Goal: Feedback & Contribution: Contribute content

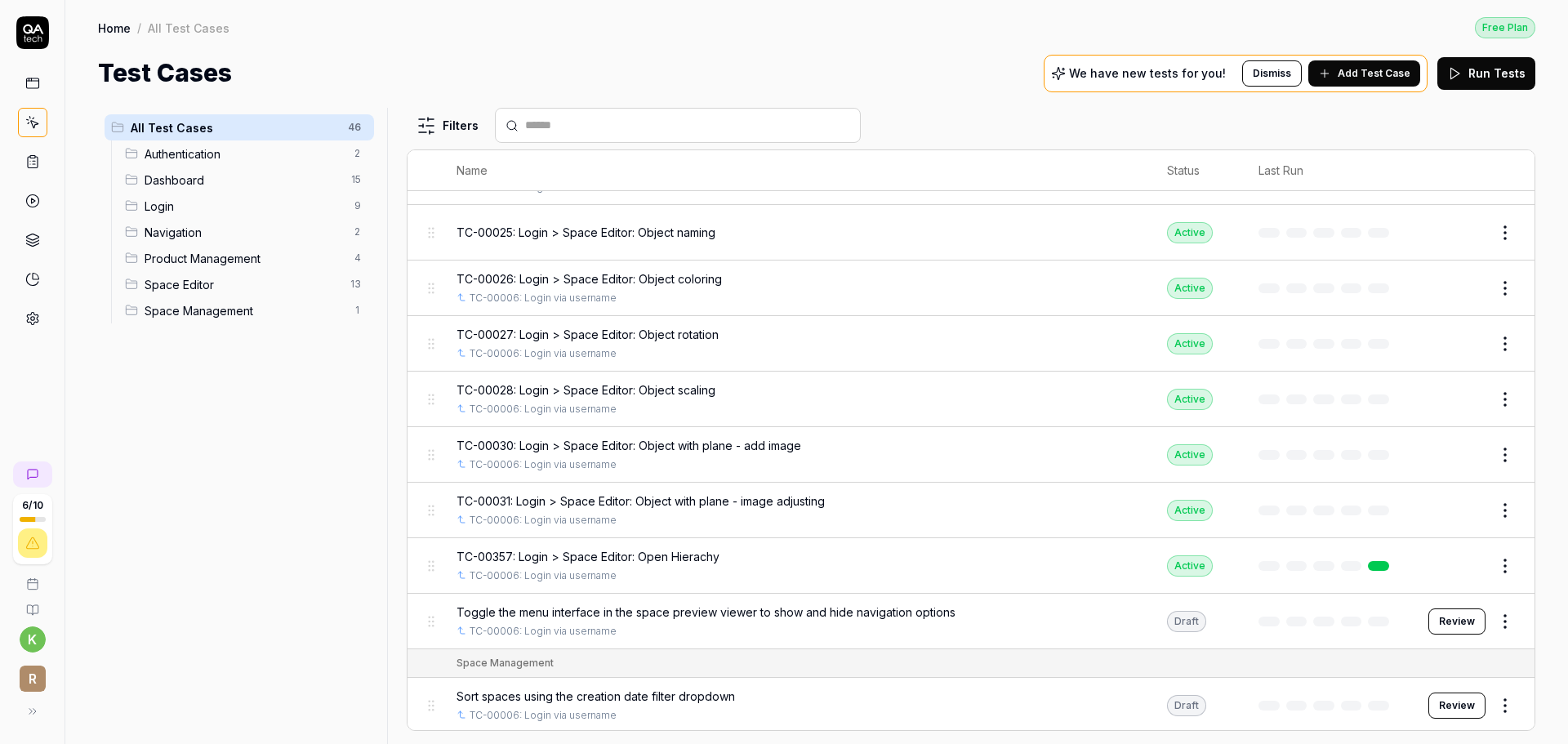
scroll to position [2215, 0]
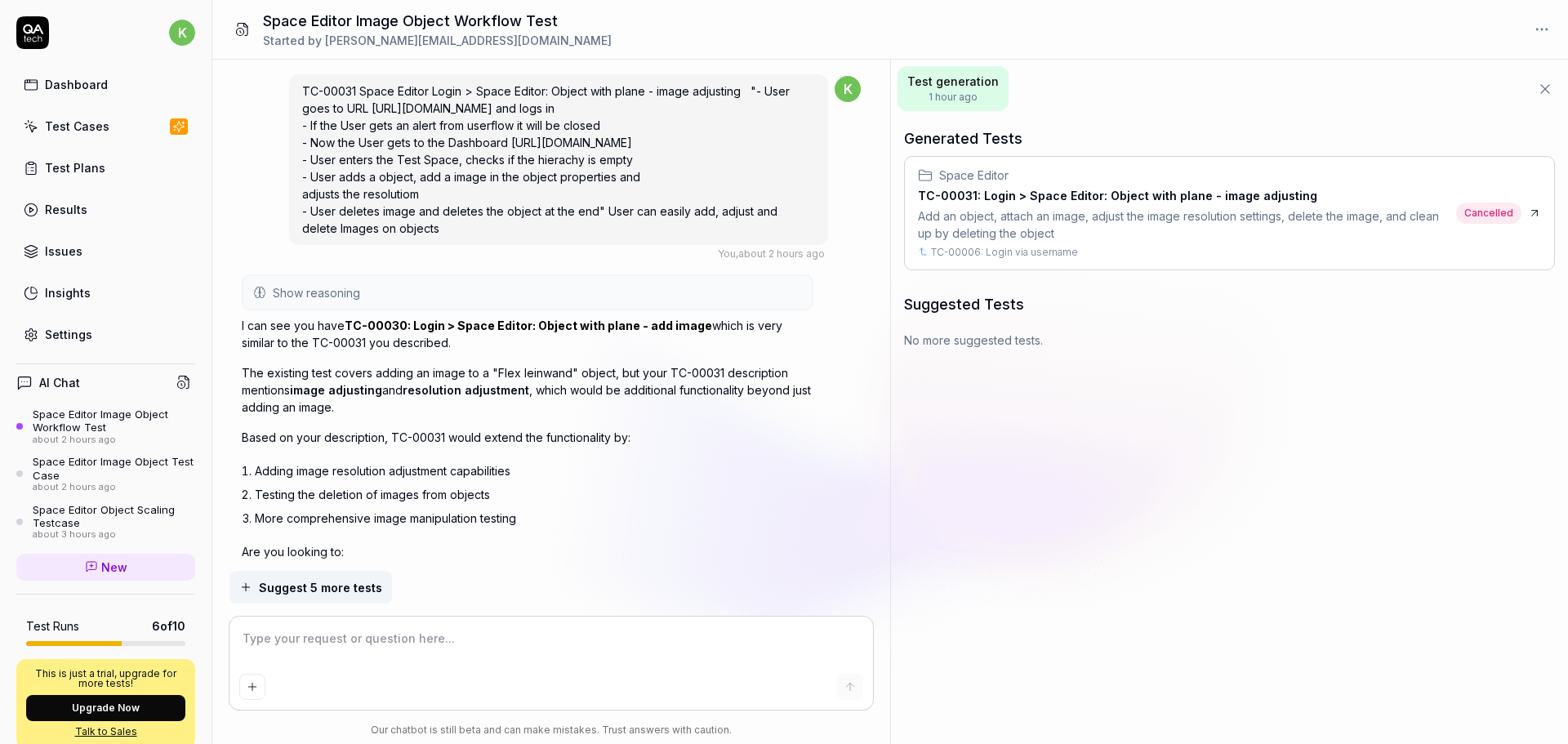
scroll to position [733, 0]
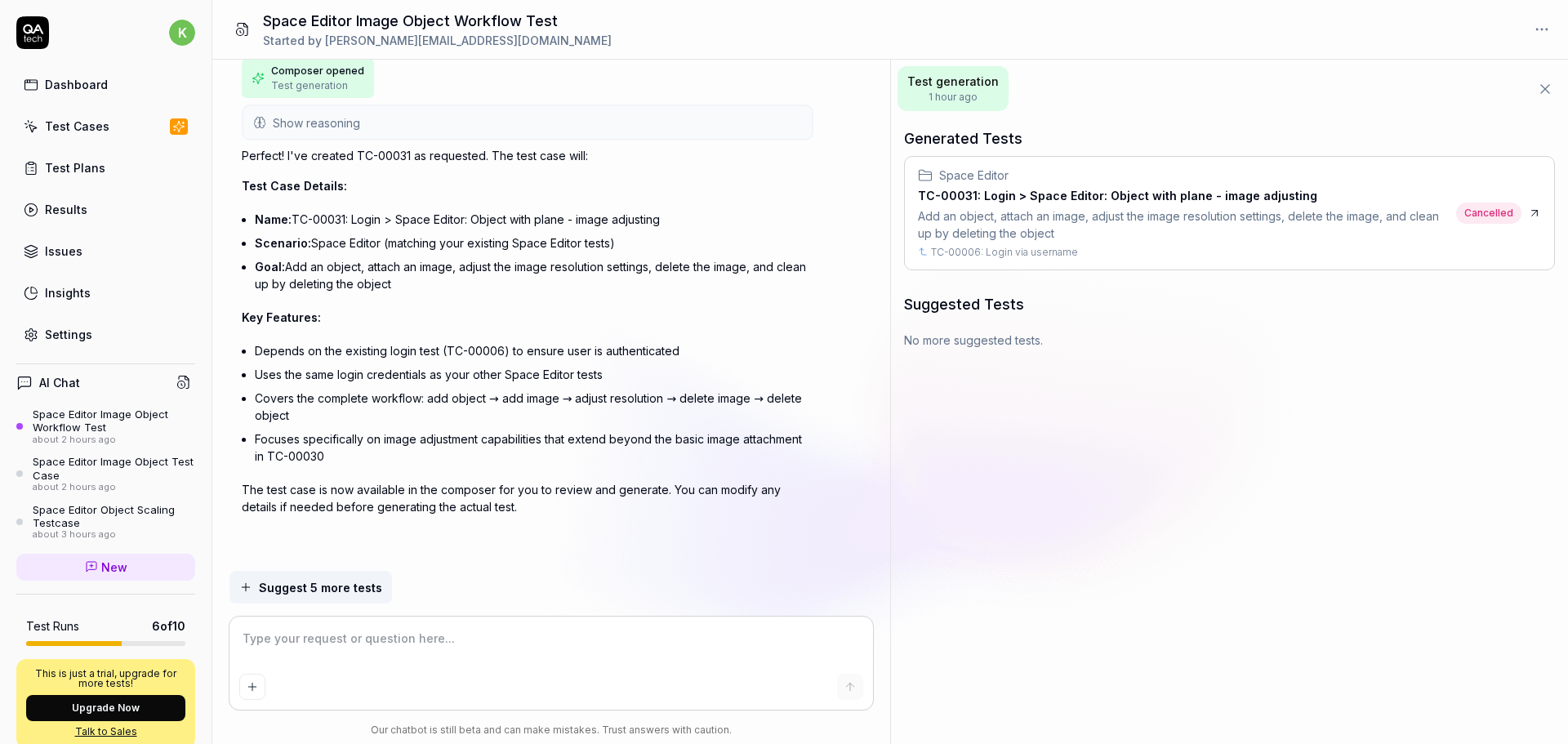
click at [1401, 170] on div "Space Editor" at bounding box center [1184, 176] width 532 height 17
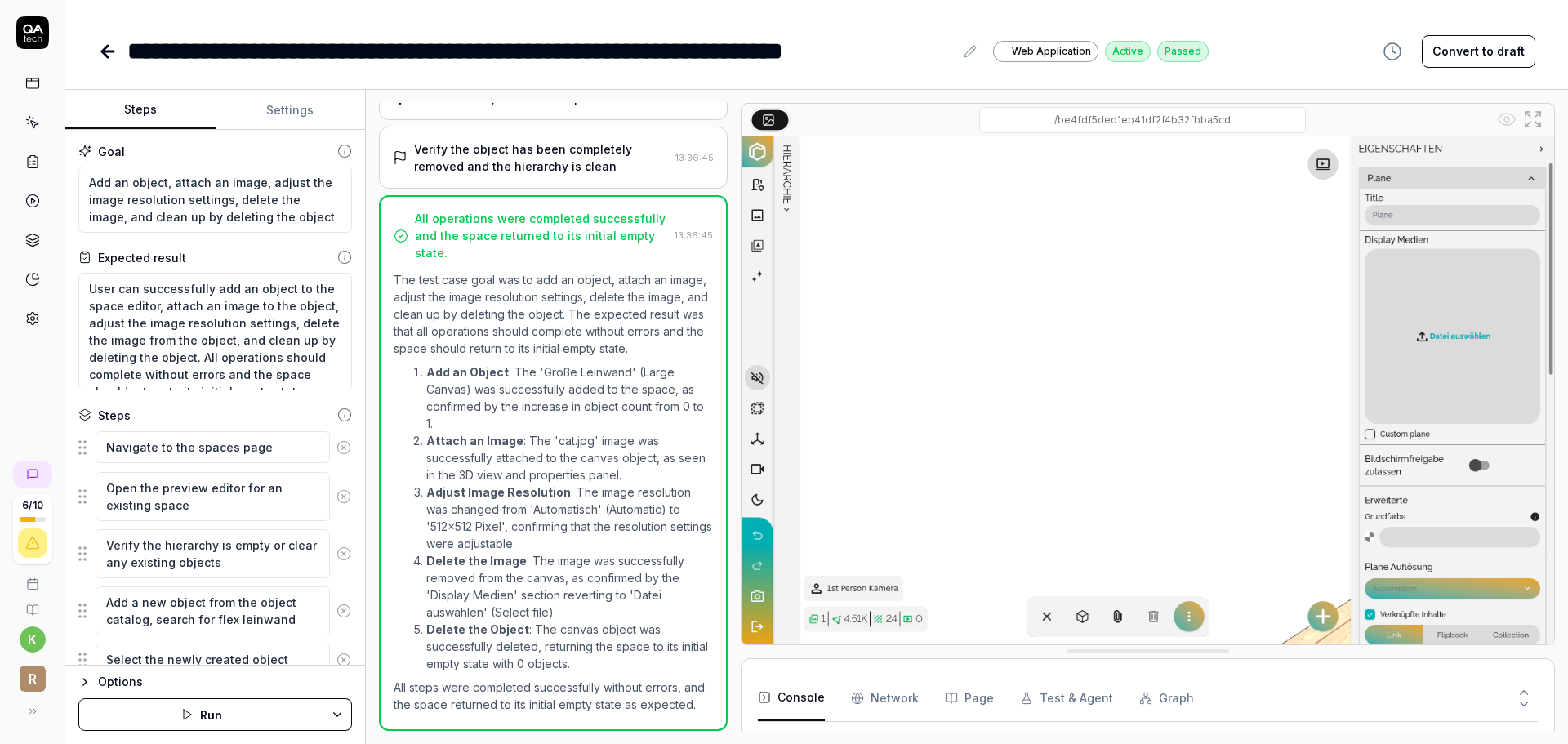
scroll to position [773, 0]
click at [38, 91] on link at bounding box center [33, 83] width 30 height 30
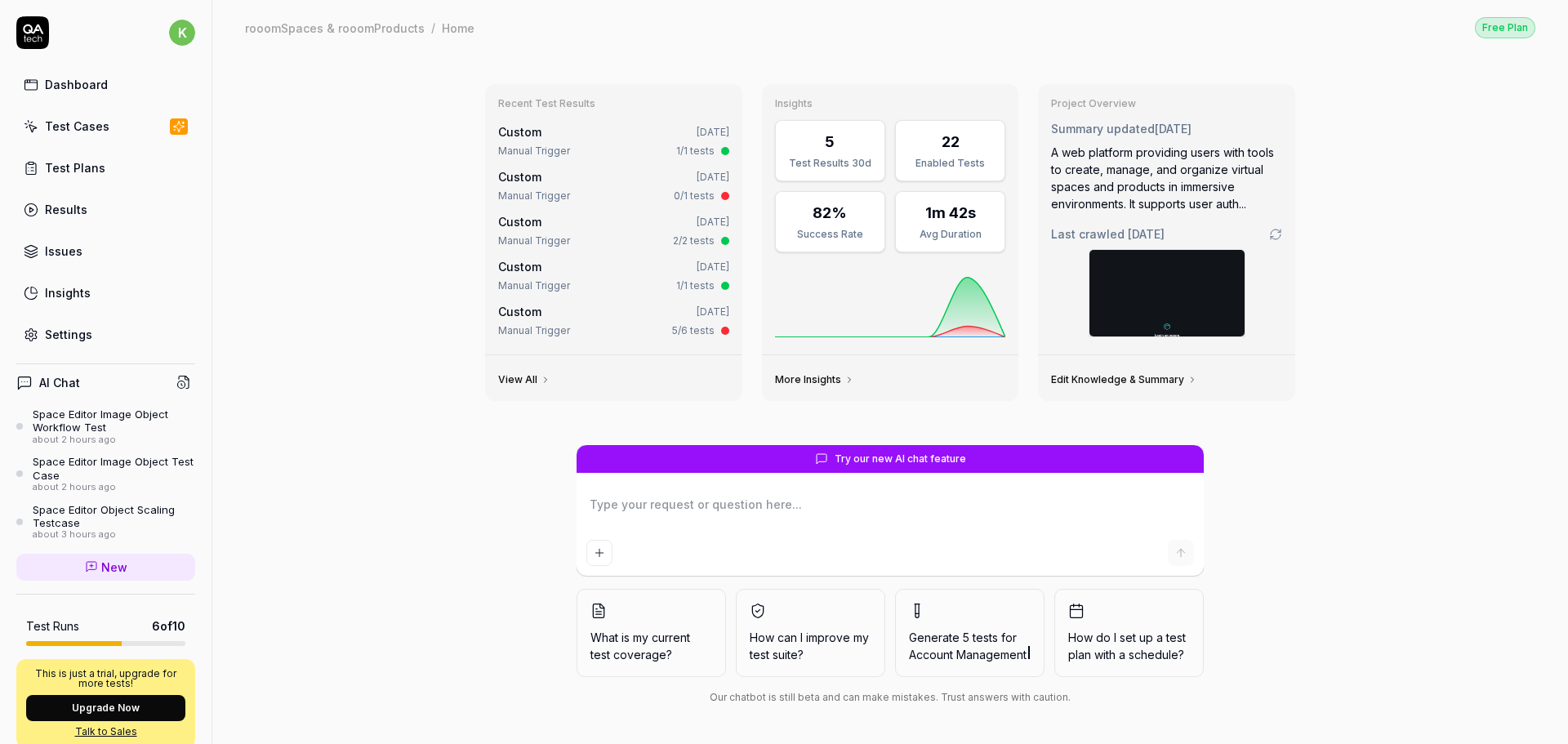
click at [97, 85] on div "Dashboard" at bounding box center [76, 85] width 63 height 17
click at [747, 512] on textarea at bounding box center [890, 512] width 608 height 41
paste textarea "TC-00032 Space Editor Login > Space Editor: Object with plane - Plane naming "-…"
type textarea "*"
type textarea "TC-00032 Space Editor Login > Space Editor: Object with plane - Plane naming "-…"
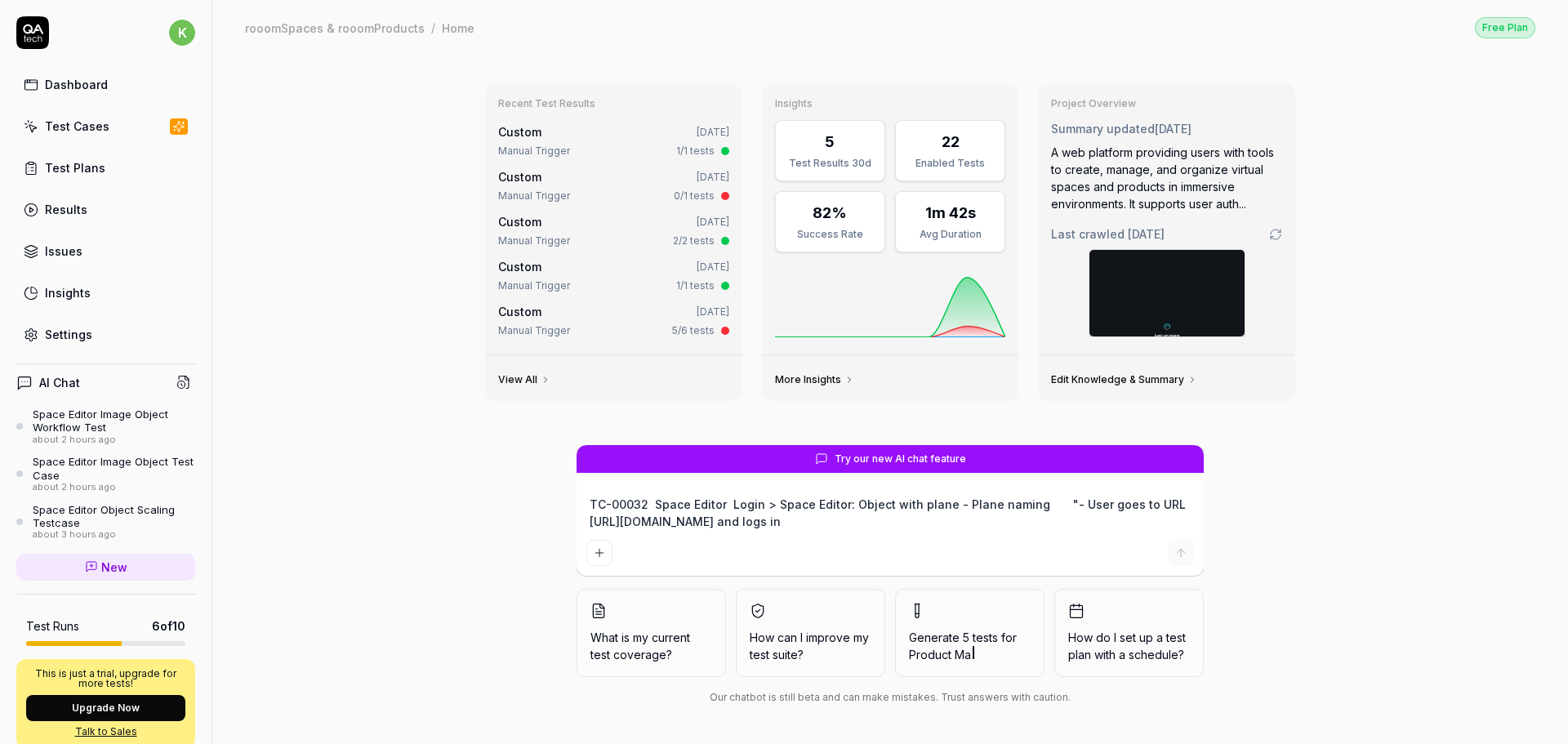
scroll to position [30, 0]
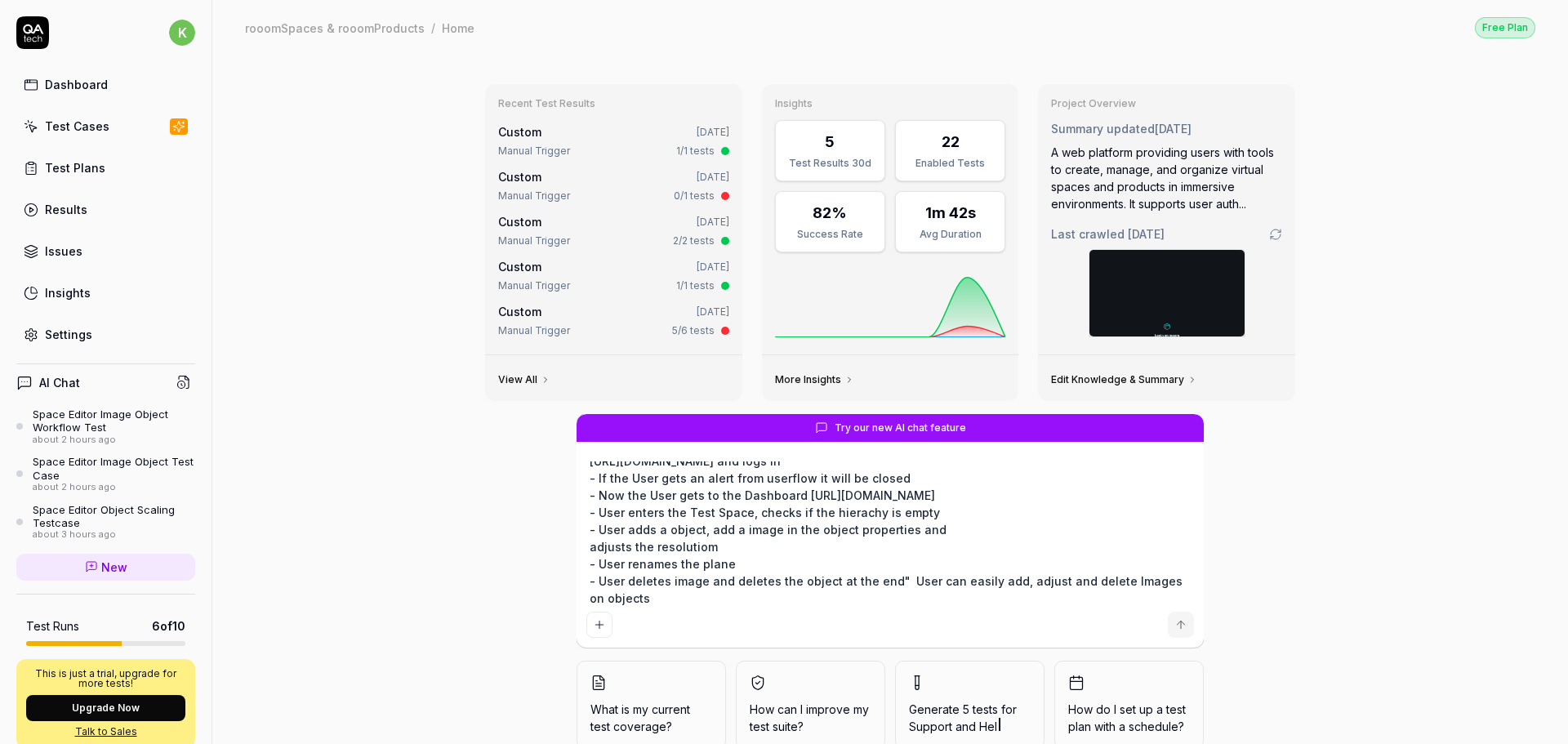
click at [693, 529] on textarea "TC-00032 Space Editor Login > Space Editor: Object with plane - Plane naming "-…" at bounding box center [890, 533] width 608 height 143
type textarea "*"
type textarea "TC-00032 Space Editor Login > Space Editor: Object with plane - Plane naming "-…"
type textarea "*"
type textarea "TC-00032 Space Editor Login > Space Editor: Object with plane - Plane naming "-…"
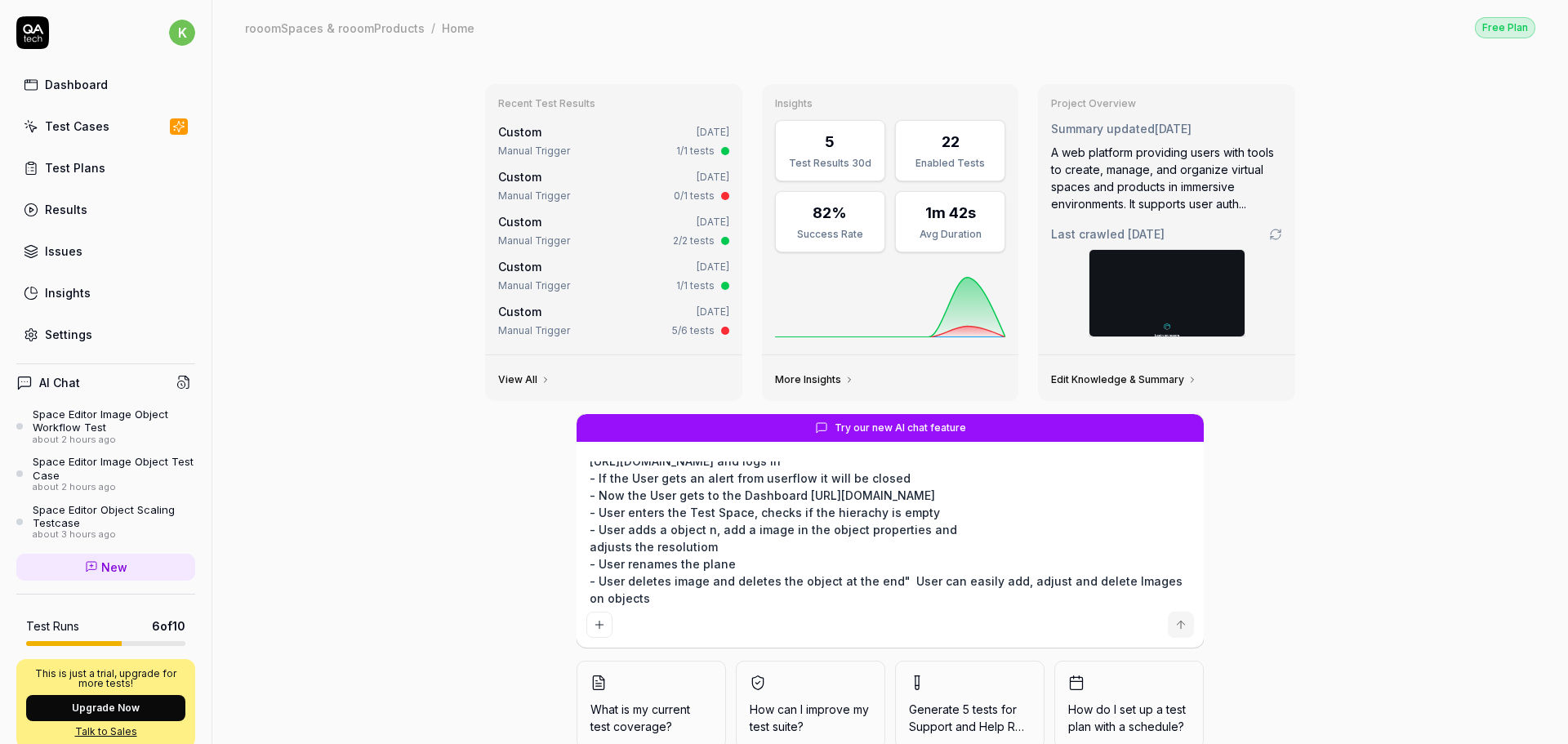
type textarea "*"
type textarea "TC-00032 Space Editor Login > Space Editor: Object with plane - Plane naming "-…"
type textarea "*"
type textarea "TC-00032 Space Editor Login > Space Editor: Object with plane - Plane naming "-…"
type textarea "*"
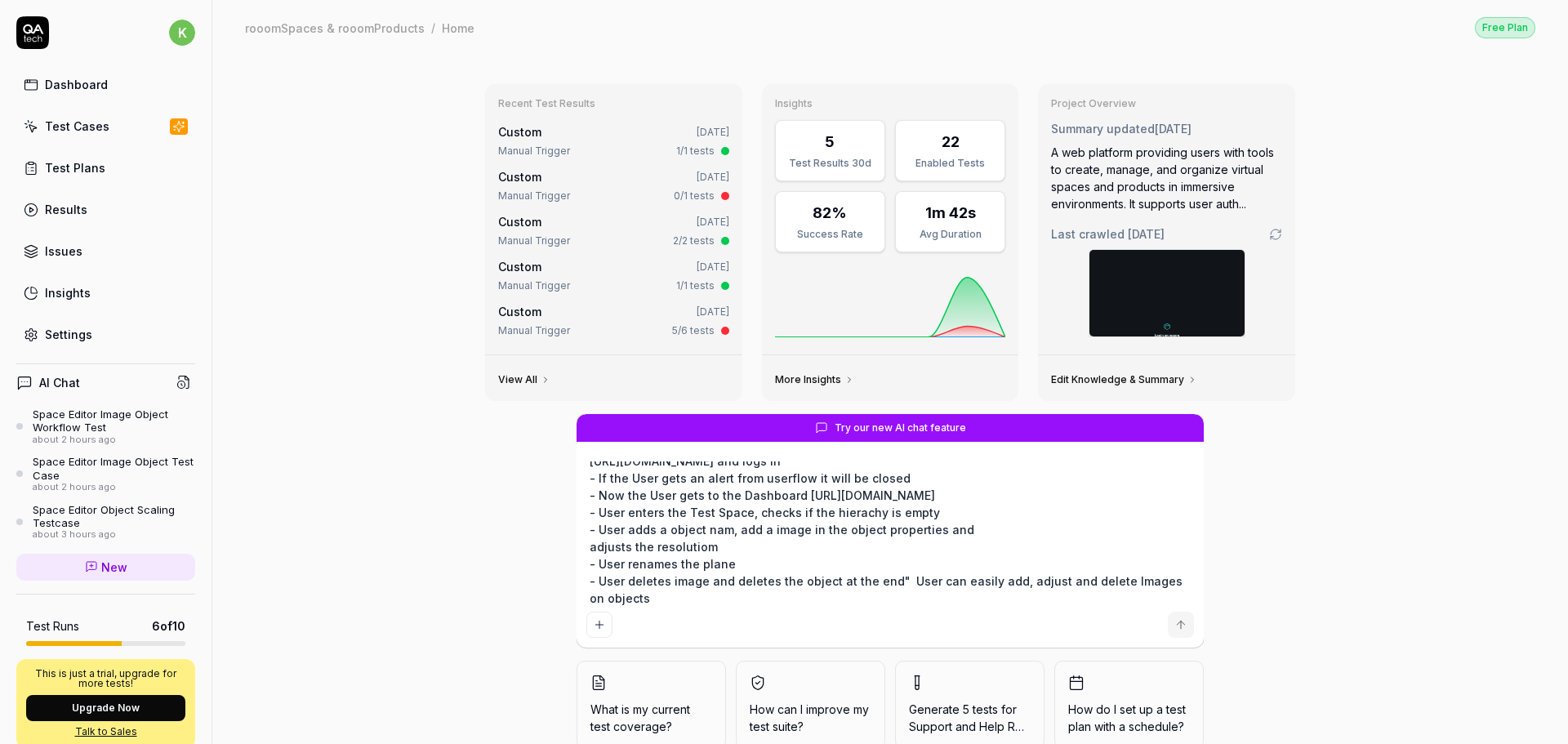
type textarea "TC-00032 Space Editor Login > Space Editor: Object with plane - Plane naming "-…"
type textarea "*"
type textarea "TC-00032 Space Editor Login > Space Editor: Object with plane - Plane naming "-…"
type textarea "*"
type textarea "TC-00032 Space Editor Login > Space Editor: Object with plane - Plane naming "-…"
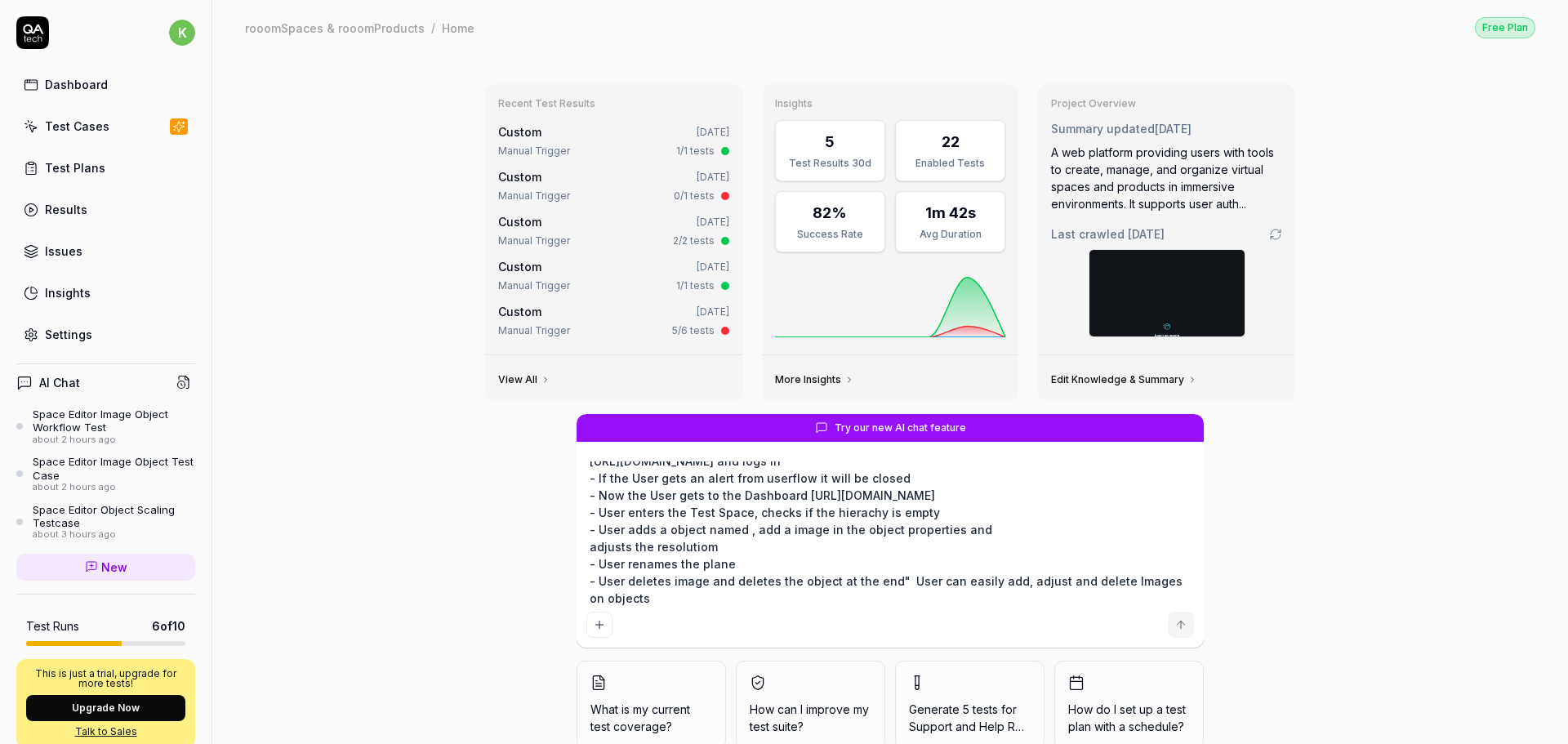
type textarea "*"
type textarea "TC-00032 Space Editor Login > Space Editor: Object with plane - Plane naming "-…"
type textarea "*"
type textarea "TC-00032 Space Editor Login > Space Editor: Object with plane - Plane naming "-…"
type textarea "*"
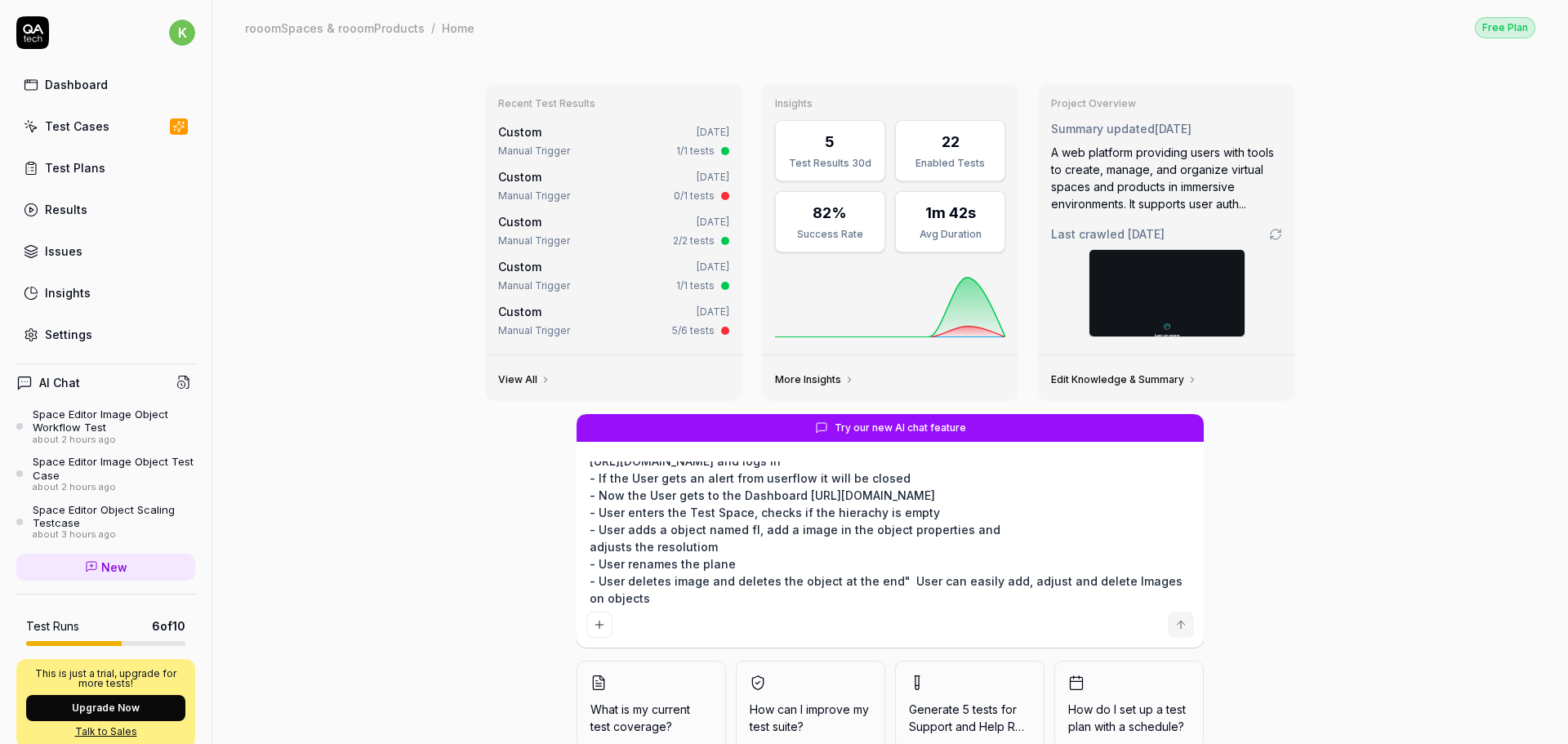
type textarea "TC-00032 Space Editor Login > Space Editor: Object with plane - Plane naming "-…"
type textarea "*"
type textarea "TC-00032 Space Editor Login > Space Editor: Object with plane - Plane naming "-…"
type textarea "*"
type textarea "TC-00032 Space Editor Login > Space Editor: Object with plane - Plane naming "-…"
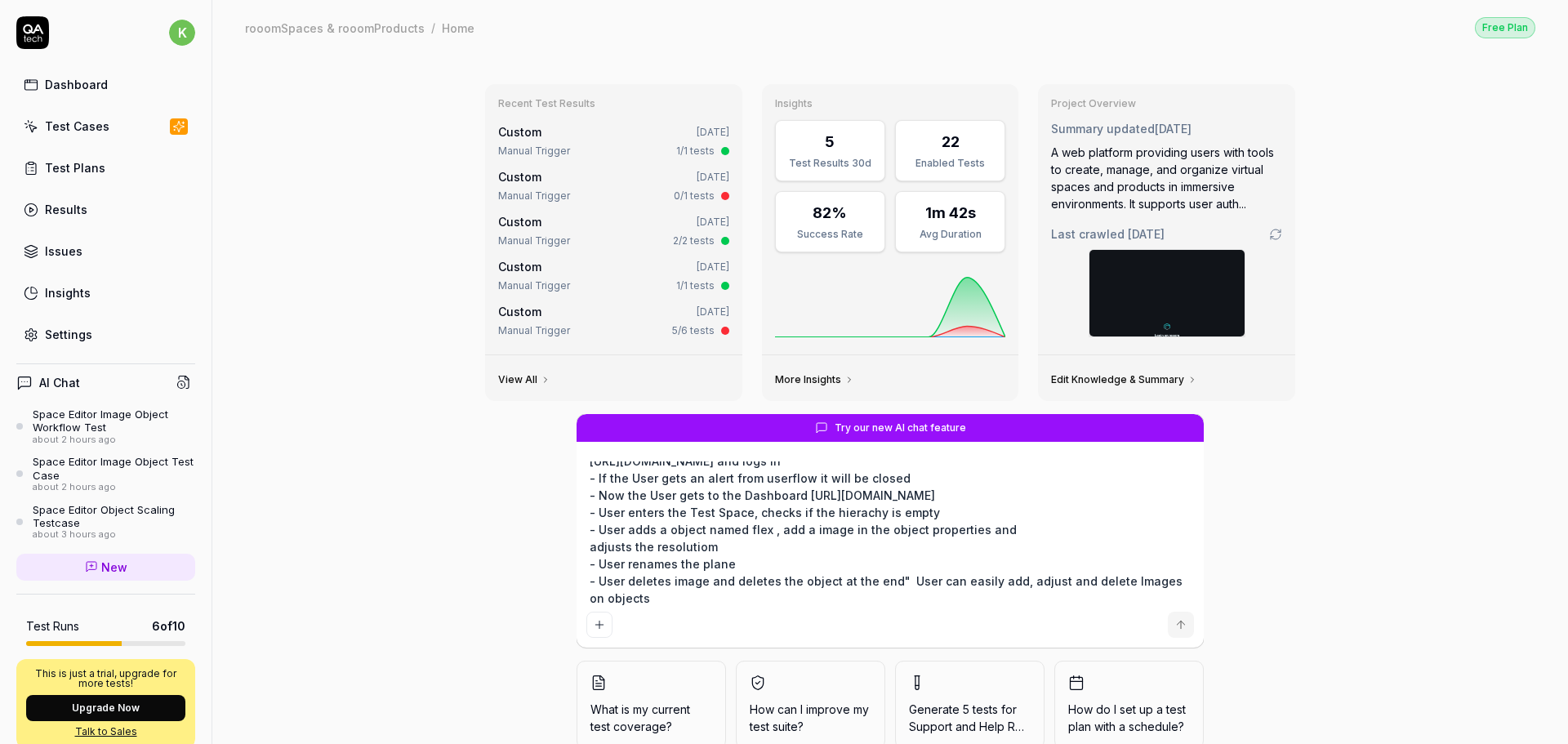
type textarea "*"
type textarea "TC-00032 Space Editor Login > Space Editor: Object with plane - Plane naming "-…"
type textarea "*"
type textarea "TC-00032 Space Editor Login > Space Editor: Object with plane - Plane naming "-…"
type textarea "*"
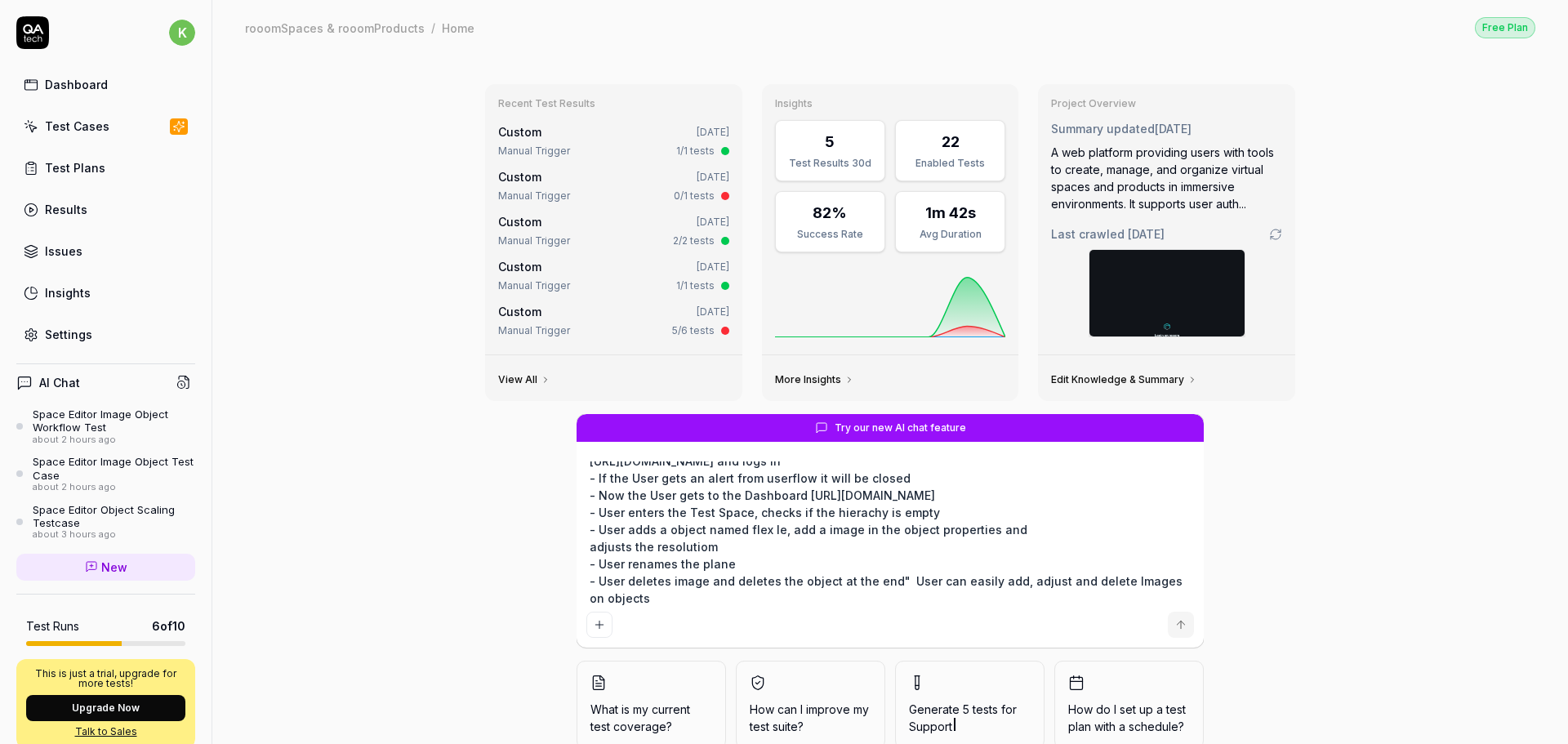
type textarea "TC-00032 Space Editor Login > Space Editor: Object with plane - Plane naming "-…"
type textarea "*"
type textarea "TC-00032 Space Editor Login > Space Editor: Object with plane - Plane naming "-…"
type textarea "*"
type textarea "TC-00032 Space Editor Login > Space Editor: Object with plane - Plane naming "-…"
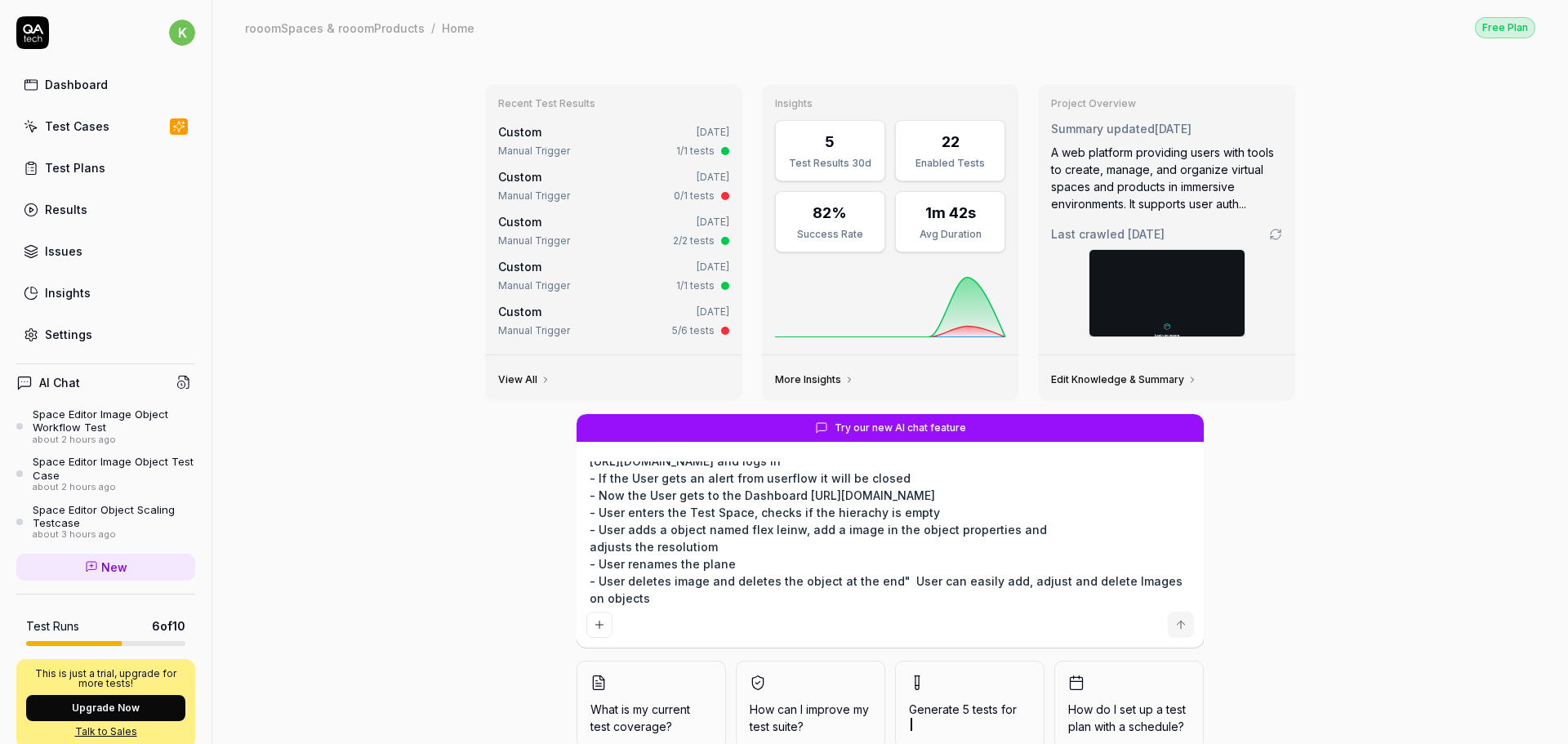
type textarea "*"
type textarea "TC-00032 Space Editor Login > Space Editor: Object with plane - Plane naming "-…"
type textarea "*"
type textarea "TC-00032 Space Editor Login > Space Editor: Object with plane - Plane naming "-…"
type textarea "*"
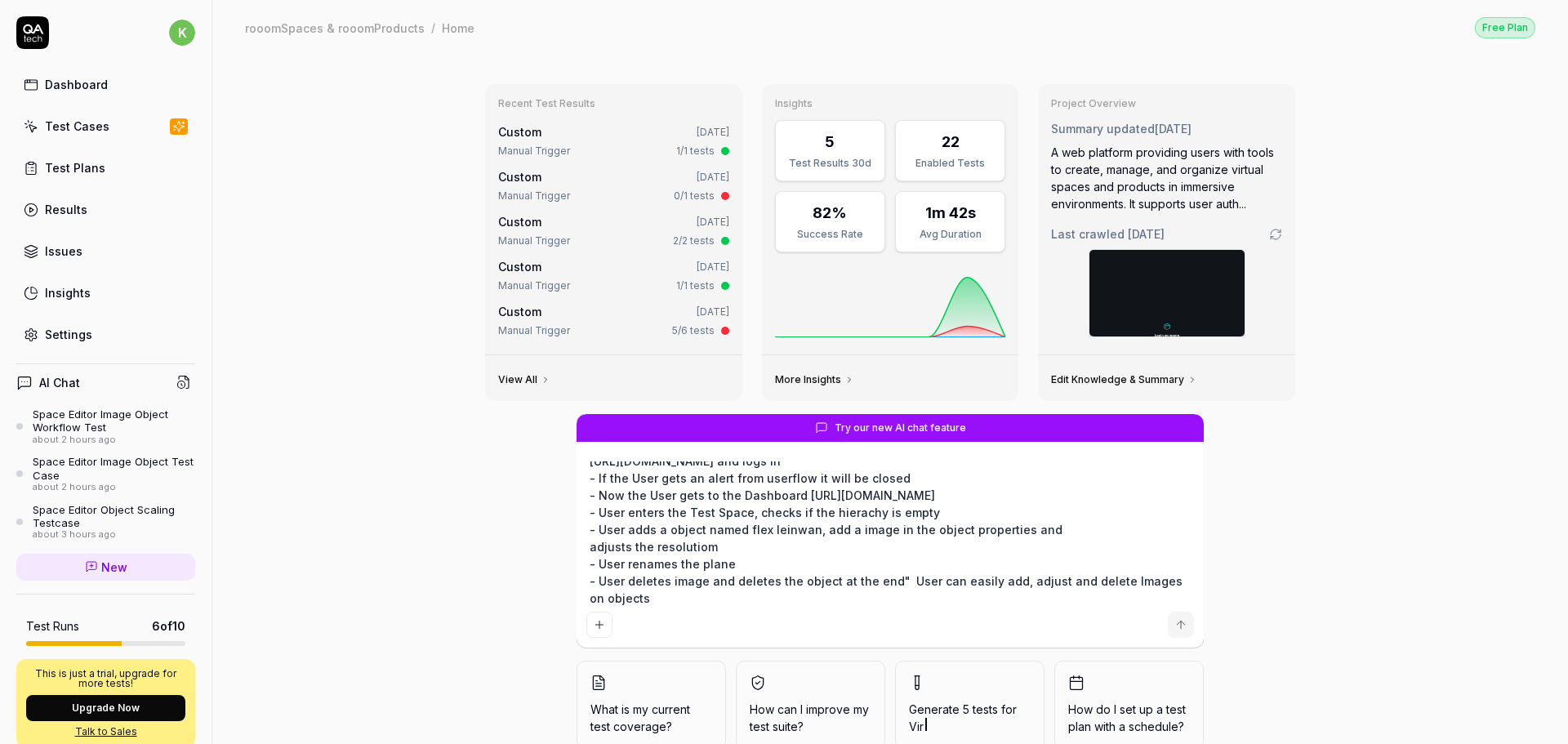
type textarea "TC-00032 Space Editor Login > Space Editor: Object with plane - Plane naming "-…"
type textarea "*"
type textarea "TC-00032 Space Editor Login > Space Editor: Object with plane - Plane naming "-…"
type textarea "*"
type textarea "TC-00032 Space Editor Login > Space Editor: Object with plane - Plane naming "-…"
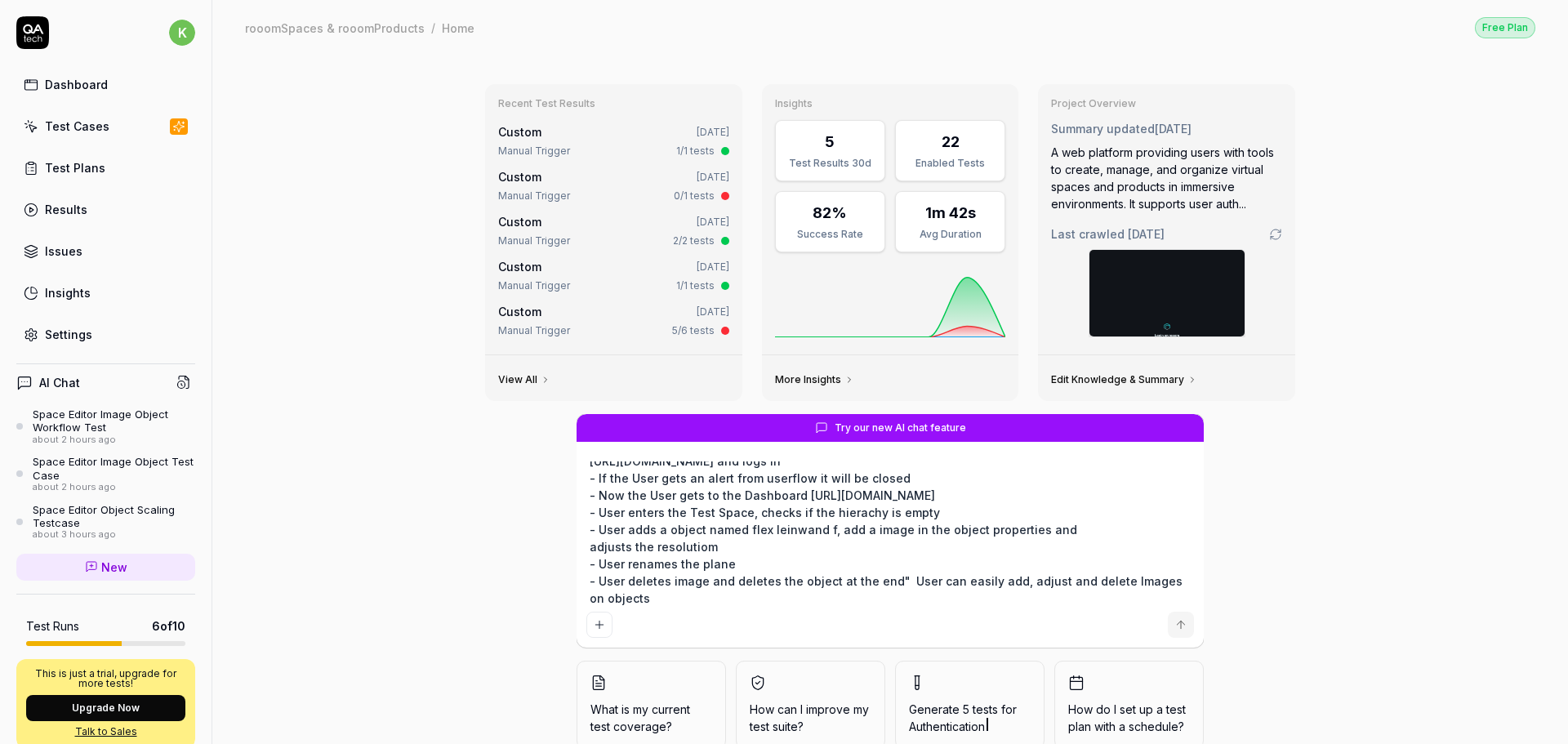
type textarea "*"
type textarea "TC-00032 Space Editor Login > Space Editor: Object with plane - Plane naming "-…"
type textarea "*"
type textarea "TC-00032 Space Editor Login > Space Editor: Object with plane - Plane naming "-…"
type textarea "*"
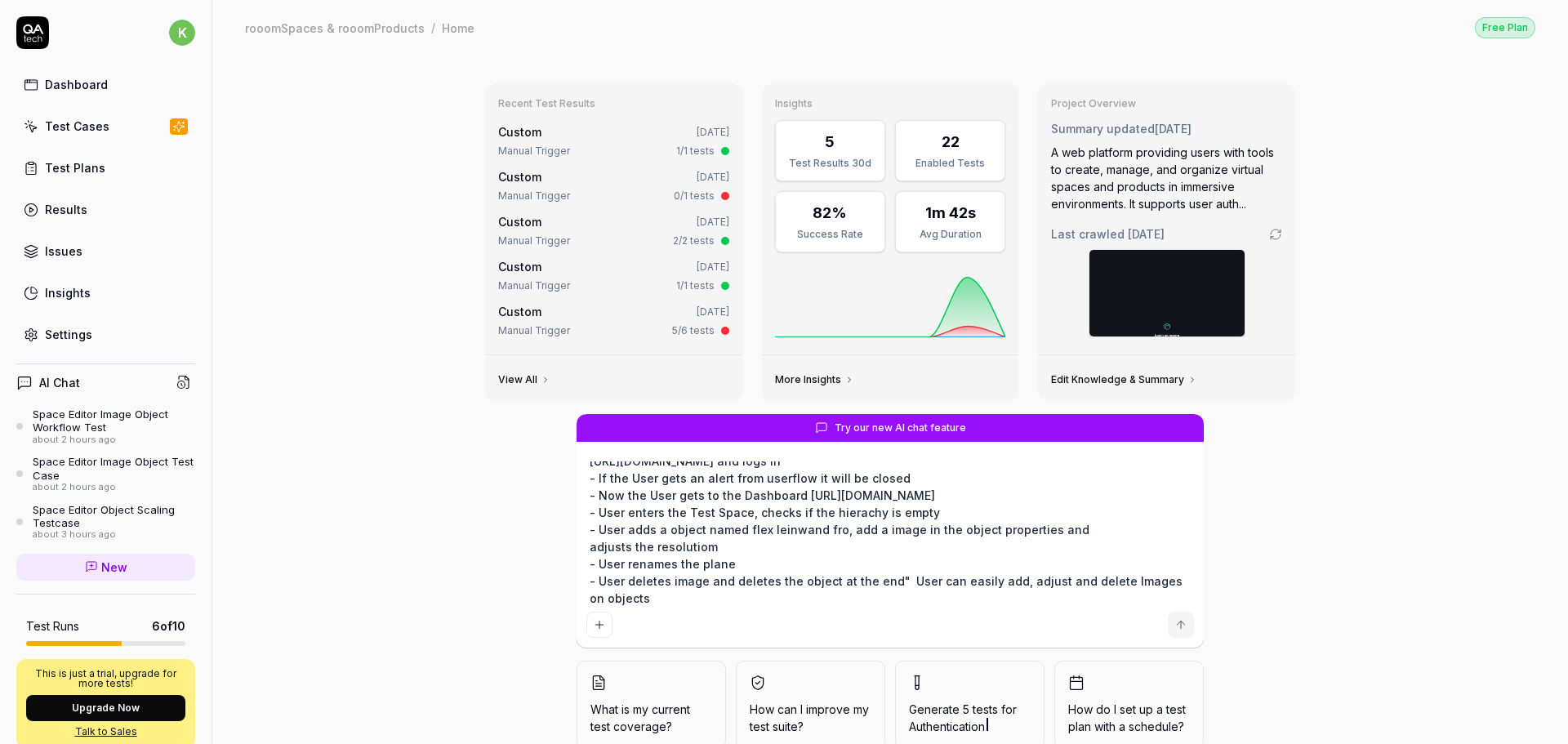
type textarea "TC-00032 Space Editor Login > Space Editor: Object with plane - Plane naming "-…"
type textarea "*"
type textarea "TC-00032 Space Editor Login > Space Editor: Object with plane - Plane naming "-…"
type textarea "*"
type textarea "TC-00032 Space Editor Login > Space Editor: Object with plane - Plane naming "-…"
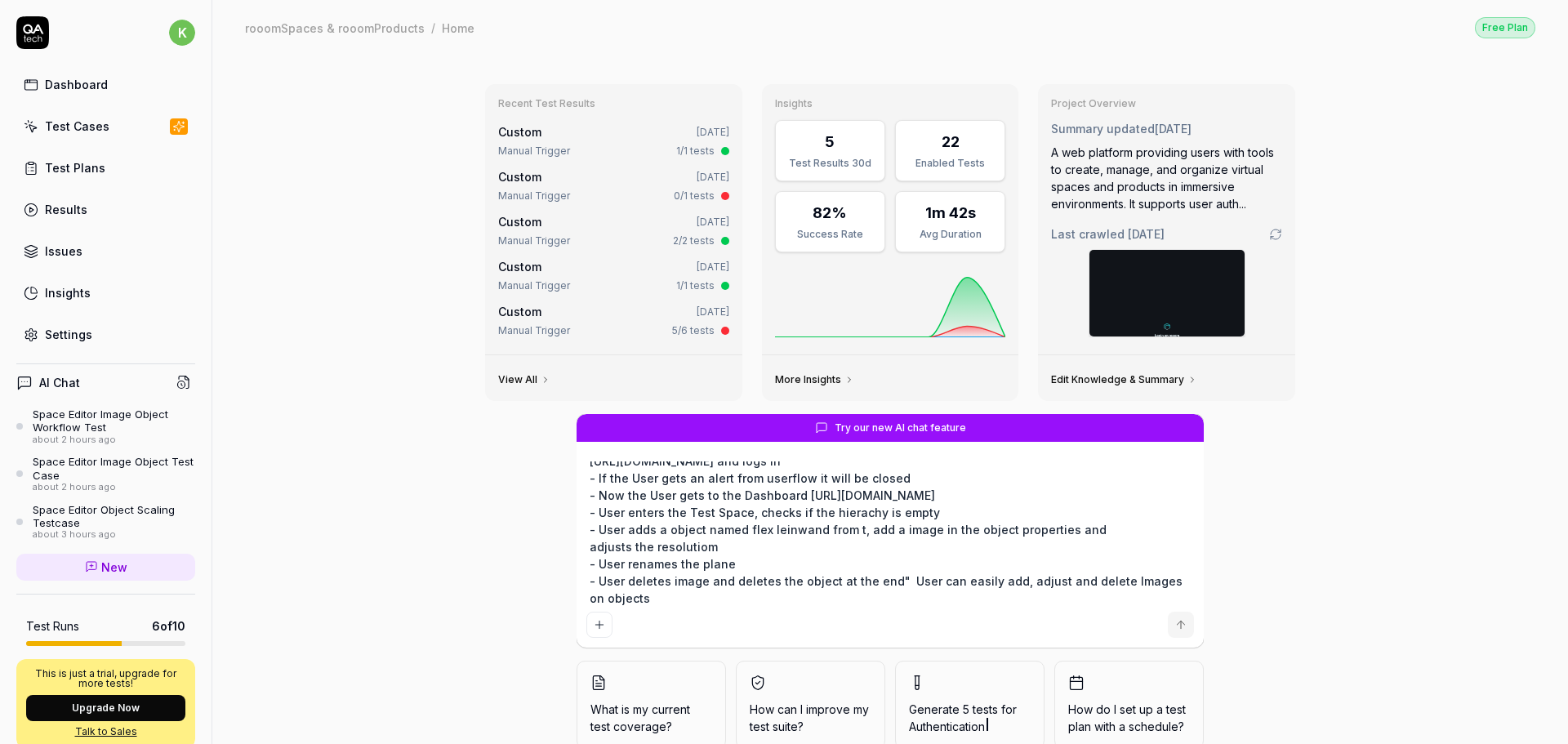
type textarea "*"
type textarea "TC-00032 Space Editor Login > Space Editor: Object with plane - Plane naming "-…"
type textarea "*"
type textarea "TC-00032 Space Editor Login > Space Editor: Object with plane - Plane naming "-…"
type textarea "*"
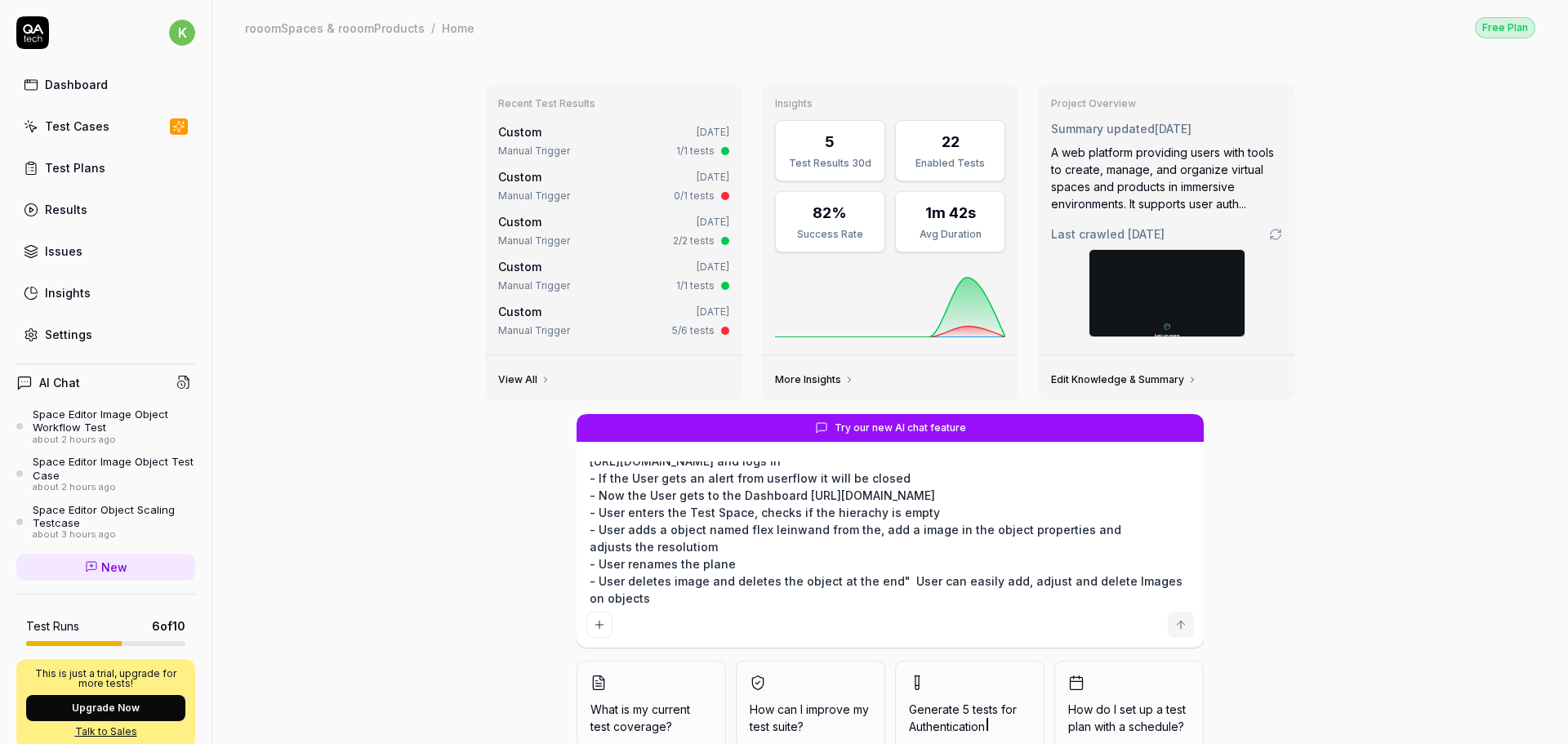
type textarea "TC-00032 Space Editor Login > Space Editor: Object with plane - Plane naming "-…"
type textarea "*"
type textarea "TC-00032 Space Editor Login > Space Editor: Object with plane - Plane naming "-…"
type textarea "*"
type textarea "TC-00032 Space Editor Login > Space Editor: Object with plane - Plane naming "-…"
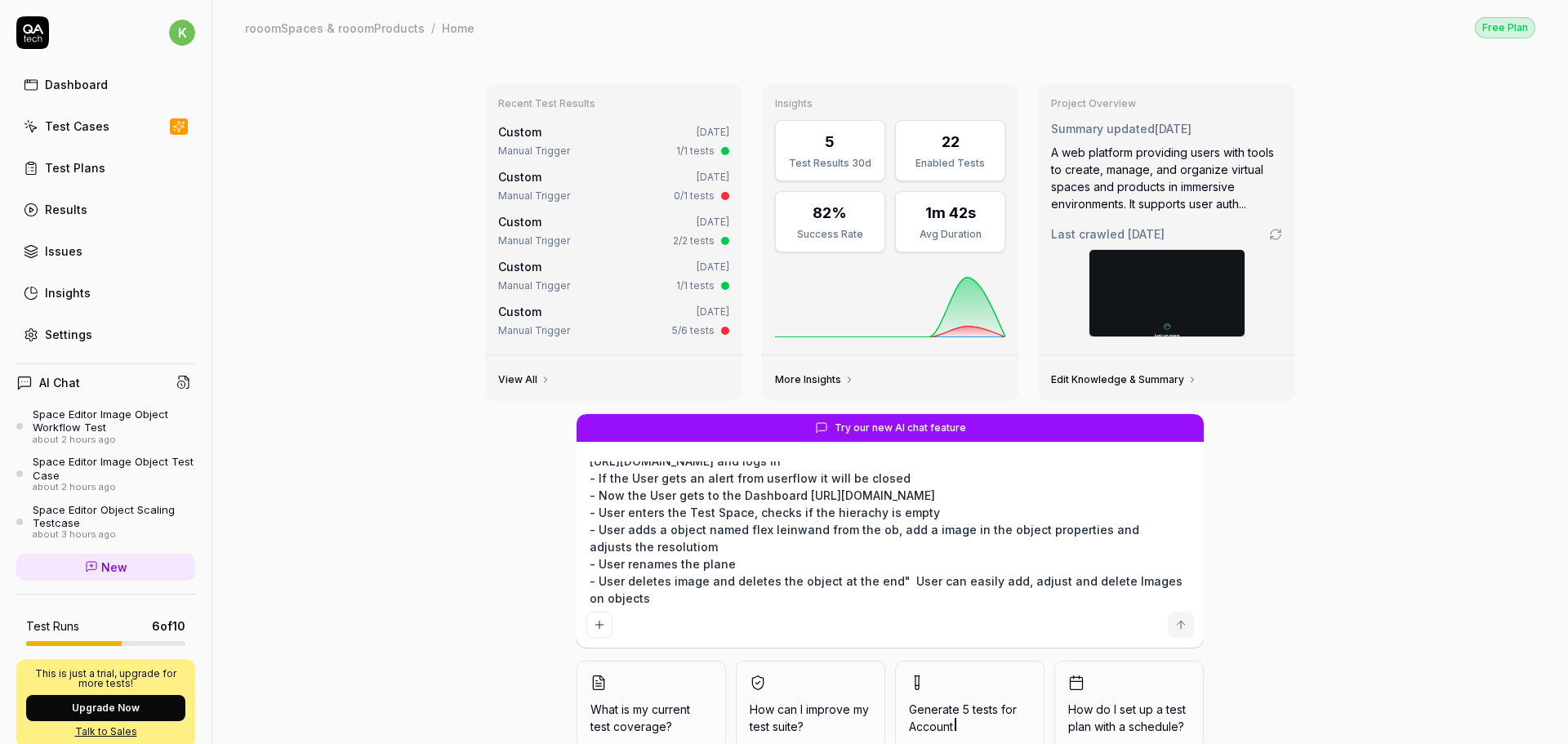
type textarea "*"
type textarea "TC-00032 Space Editor Login > Space Editor: Object with plane - Plane naming "-…"
type textarea "*"
type textarea "TC-00032 Space Editor Login > Space Editor: Object with plane - Plane naming "-…"
type textarea "*"
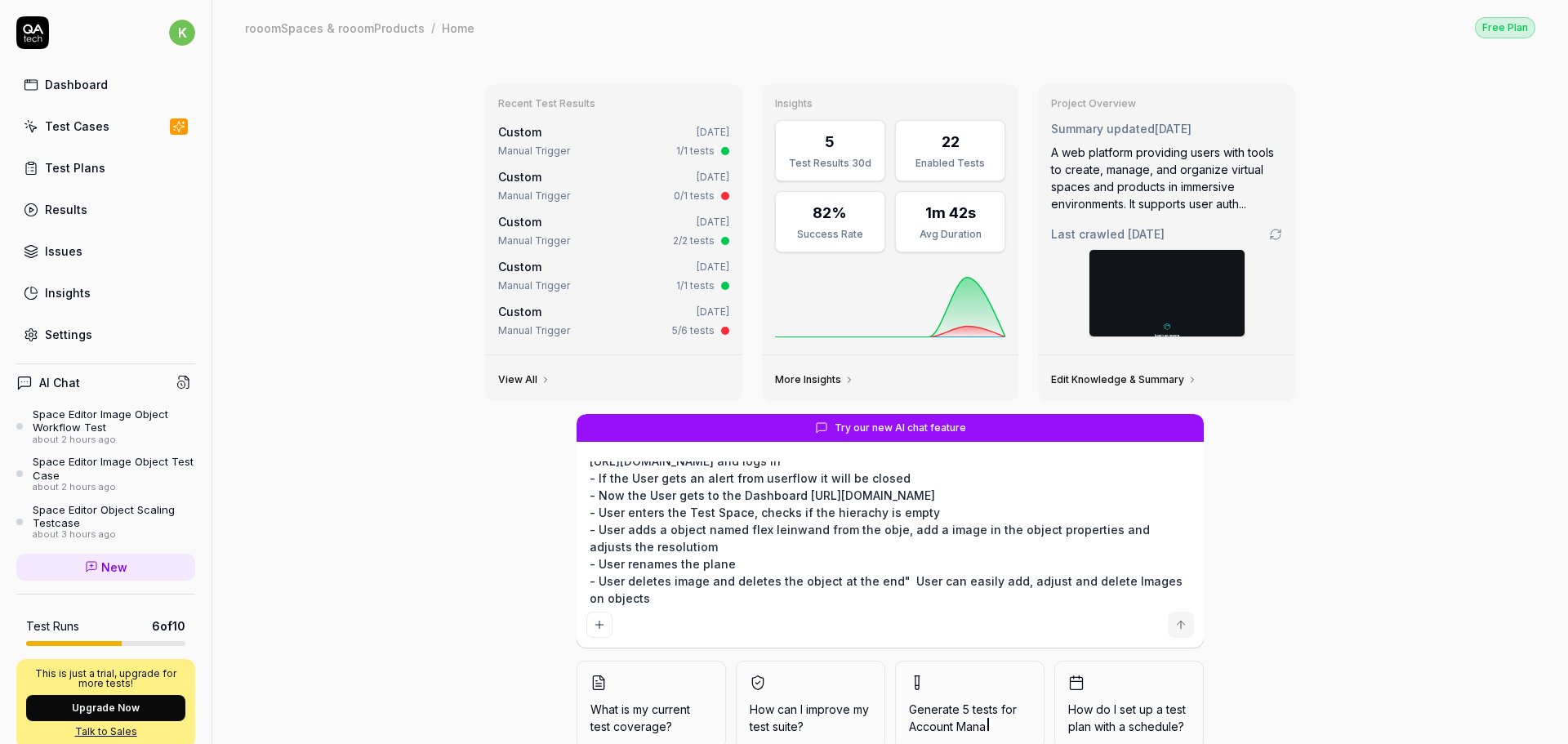
type textarea "TC-00032 Space Editor Login > Space Editor: Object with plane - Plane naming "-…"
type textarea "*"
type textarea "TC-00032 Space Editor Login > Space Editor: Object with plane - Plane naming "-…"
type textarea "*"
type textarea "TC-00032 Space Editor Login > Space Editor: Object with plane - Plane naming "-…"
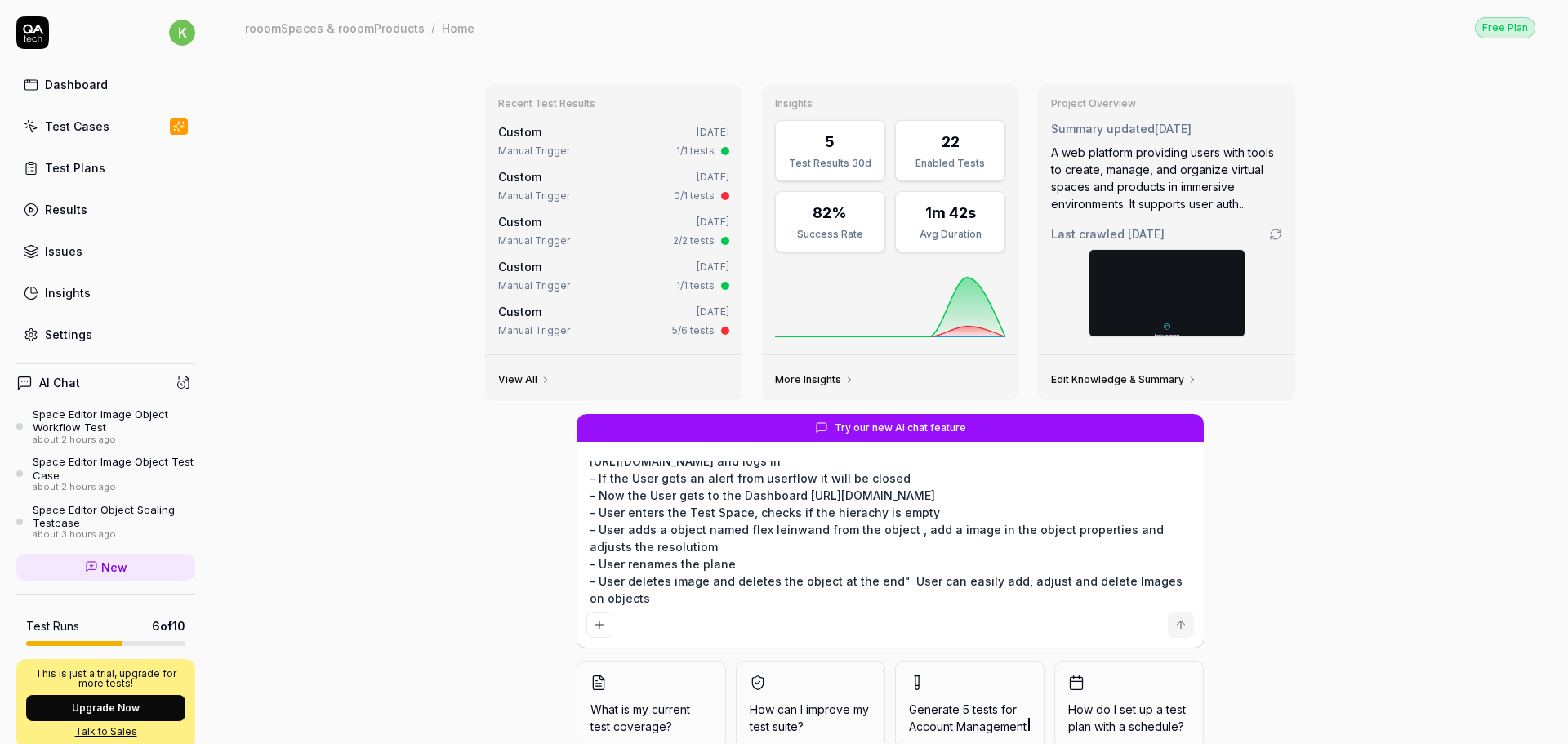
type textarea "*"
type textarea "TC-00032 Space Editor Login > Space Editor: Object with plane - Plane naming "-…"
type textarea "*"
type textarea "TC-00032 Space Editor Login > Space Editor: Object with plane - Plane naming "-…"
type textarea "*"
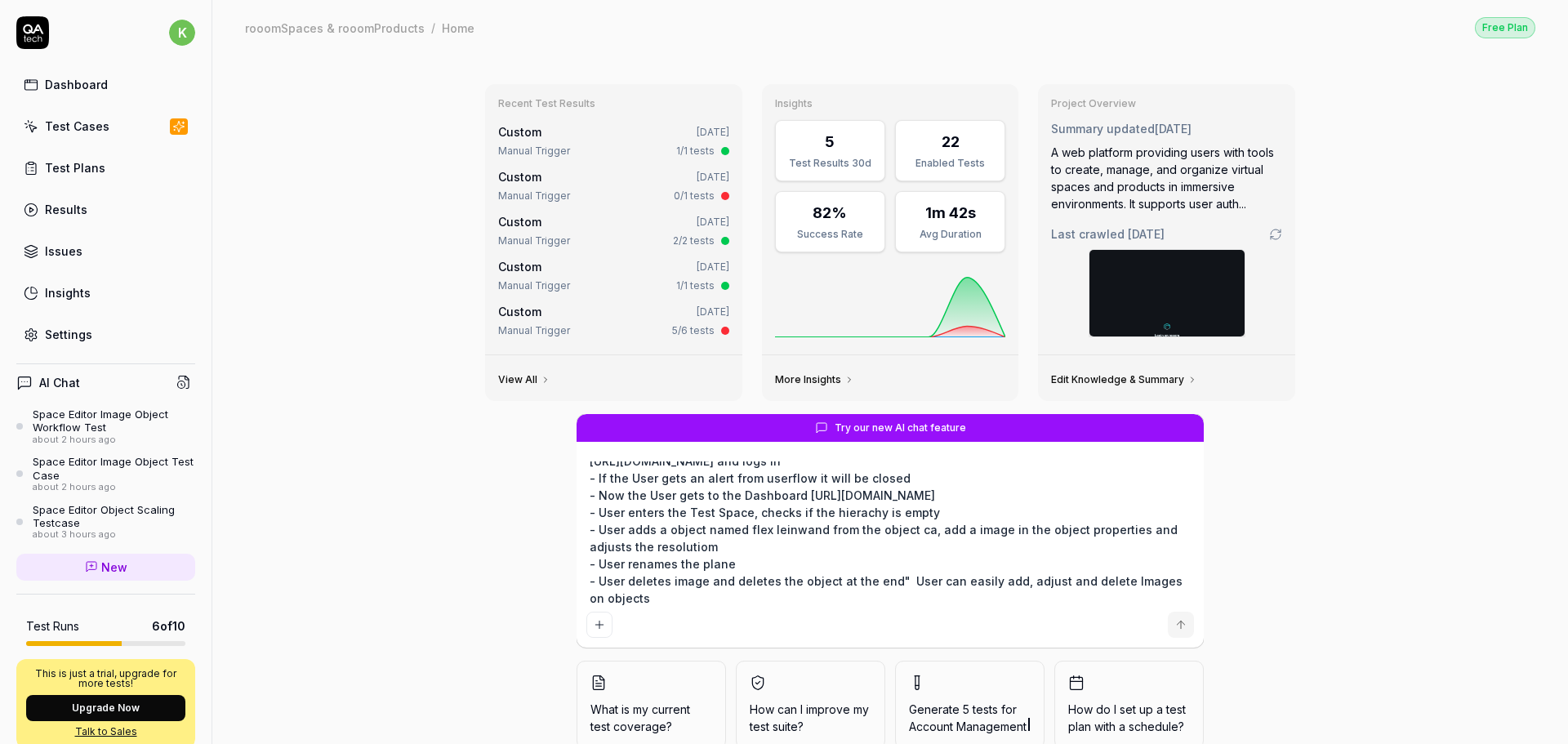
type textarea "TC-00032 Space Editor Login > Space Editor: Object with plane - Plane naming "-…"
type textarea "*"
type textarea "TC-00032 Space Editor Login > Space Editor: Object with plane - Plane naming "-…"
type textarea "*"
type textarea "TC-00032 Space Editor Login > Space Editor: Object with plane - Plane naming "-…"
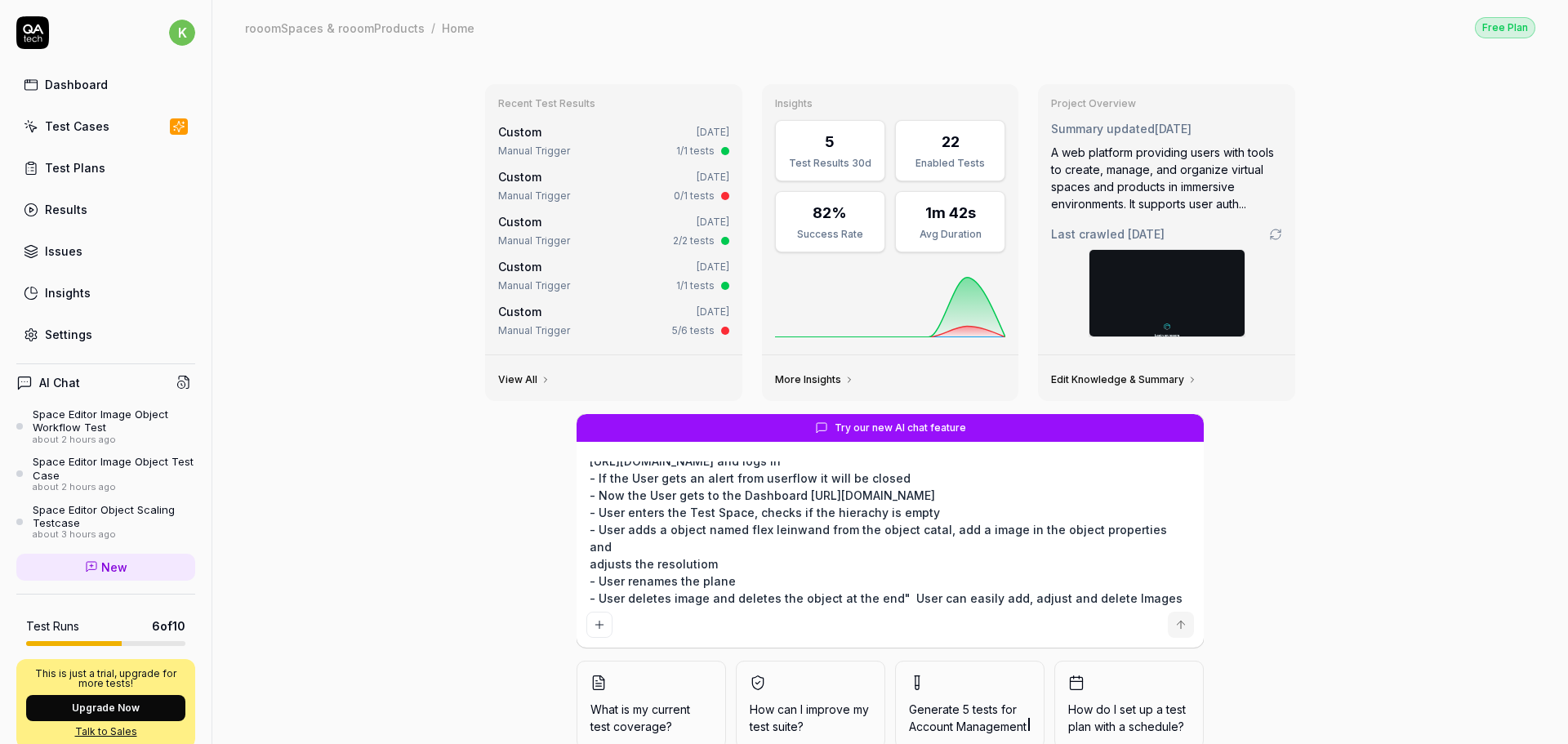
type textarea "*"
type textarea "TC-00032 Space Editor Login > Space Editor: Object with plane - Plane naming "-…"
type textarea "*"
type textarea "TC-00032 Space Editor Login > Space Editor: Object with plane - Plane naming "-…"
type textarea "*"
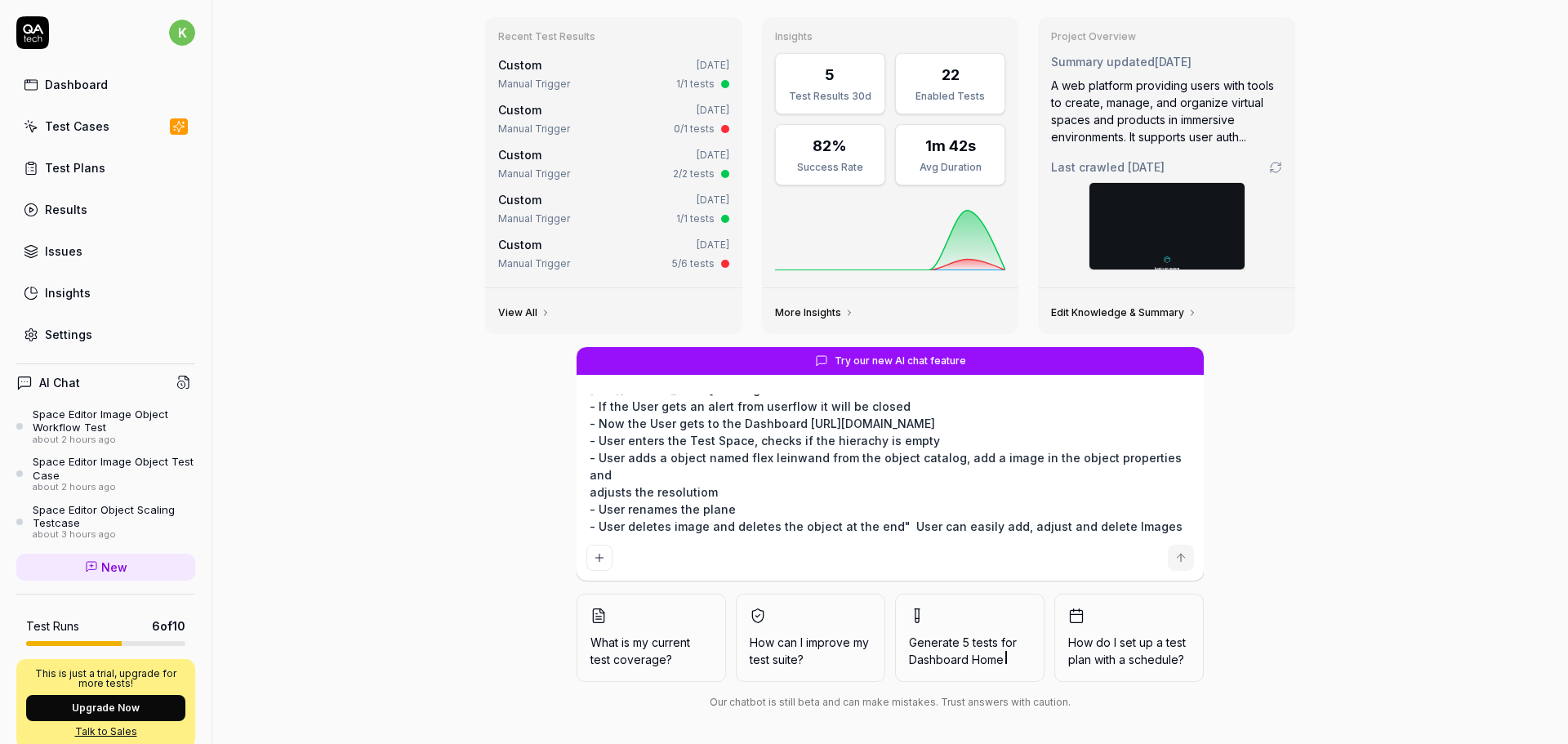
scroll to position [72, 0]
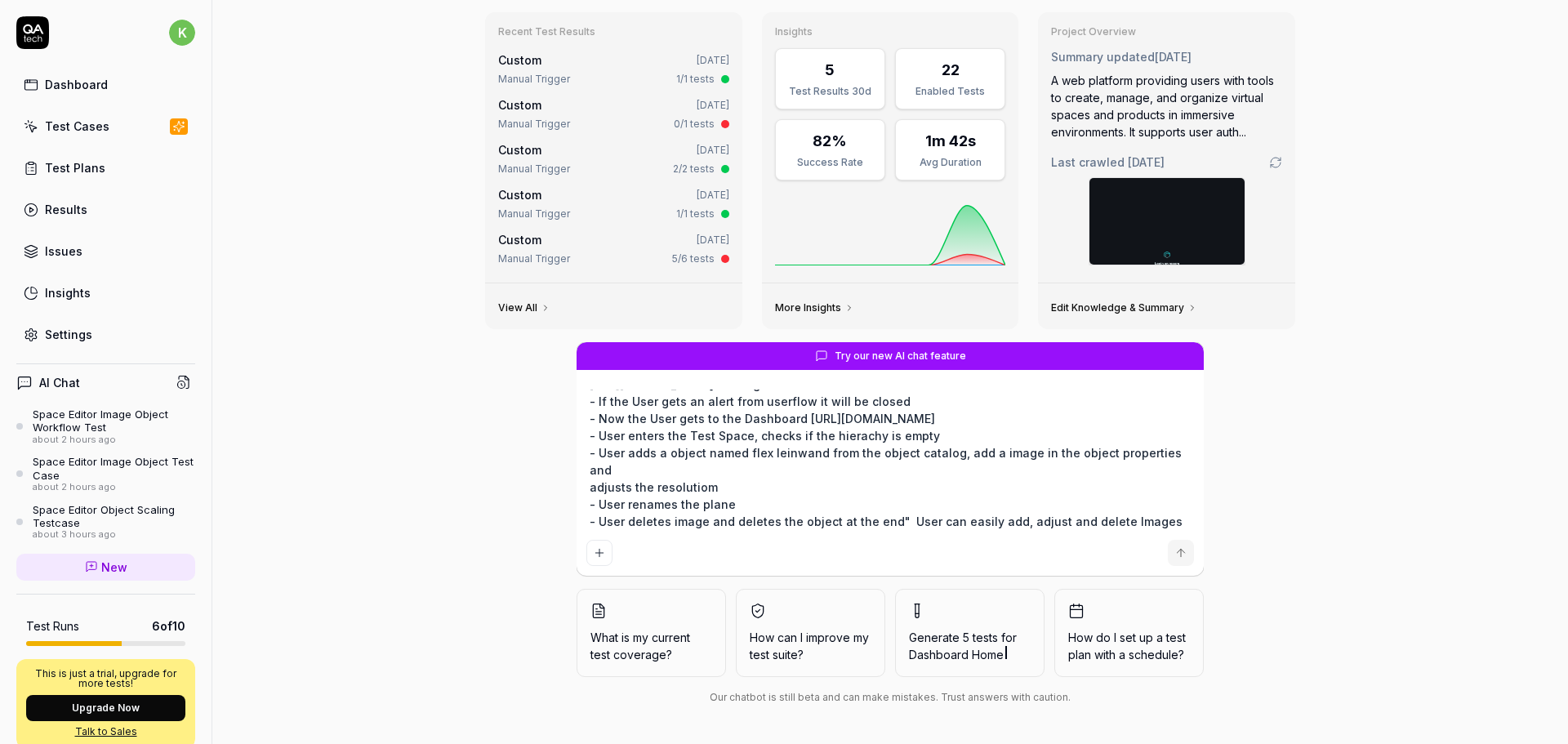
type textarea "TC-00032 Space Editor Login > Space Editor: Object with plane - Plane naming "-…"
click at [1174, 556] on icon "submit" at bounding box center [1181, 553] width 13 height 13
type textarea "*"
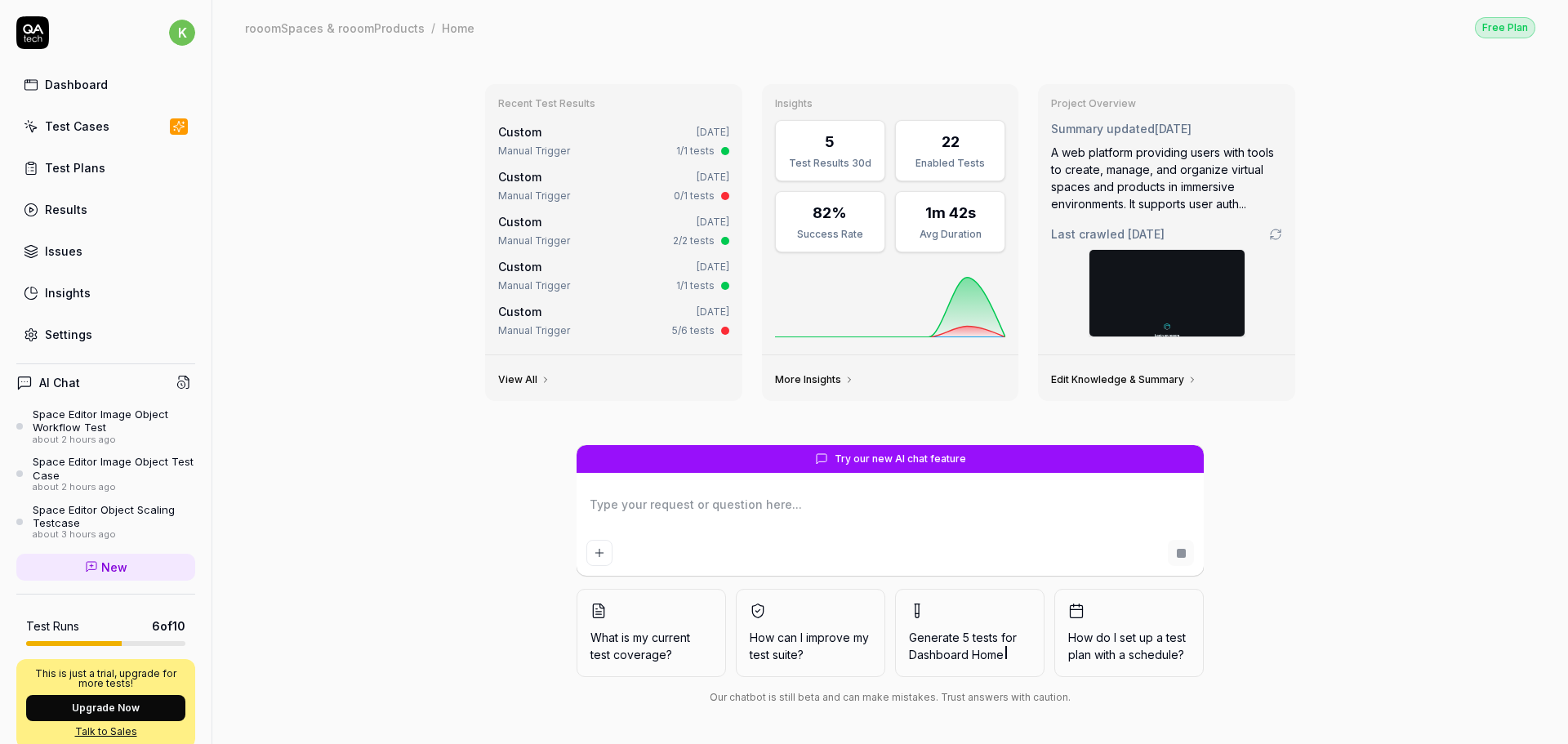
scroll to position [0, 0]
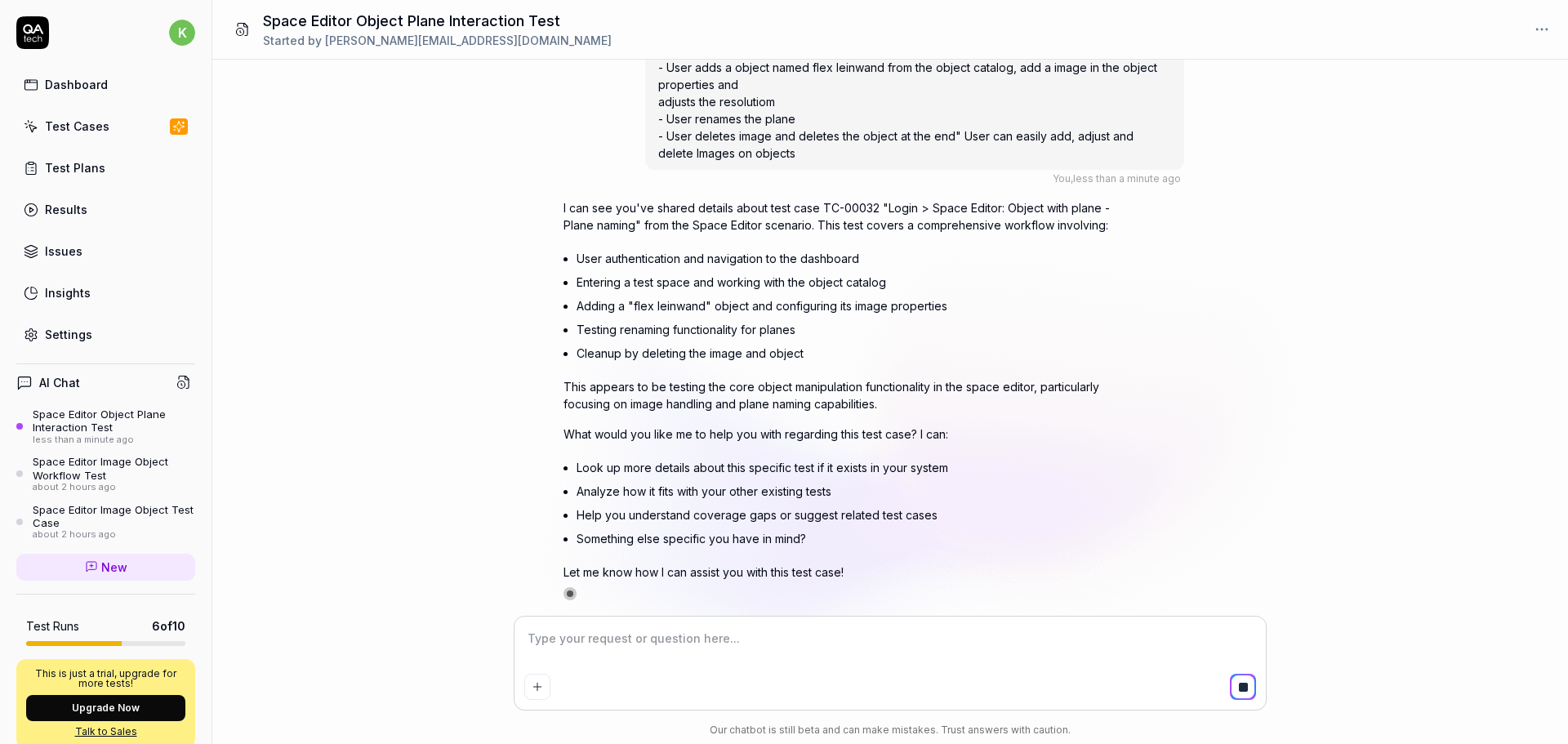
scroll to position [129, 0]
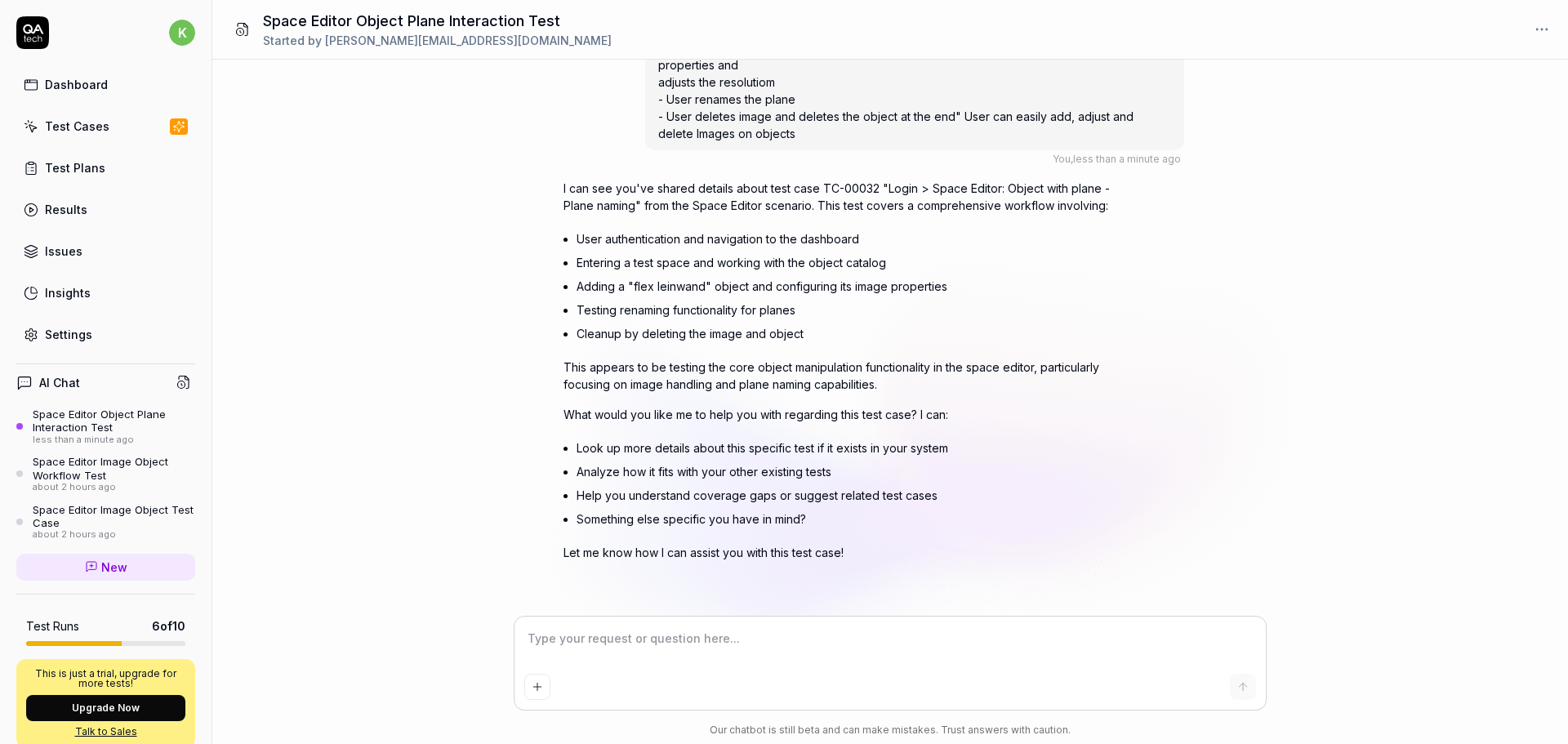
type textarea "*"
type textarea "c"
type textarea "*"
type textarea "cr"
type textarea "*"
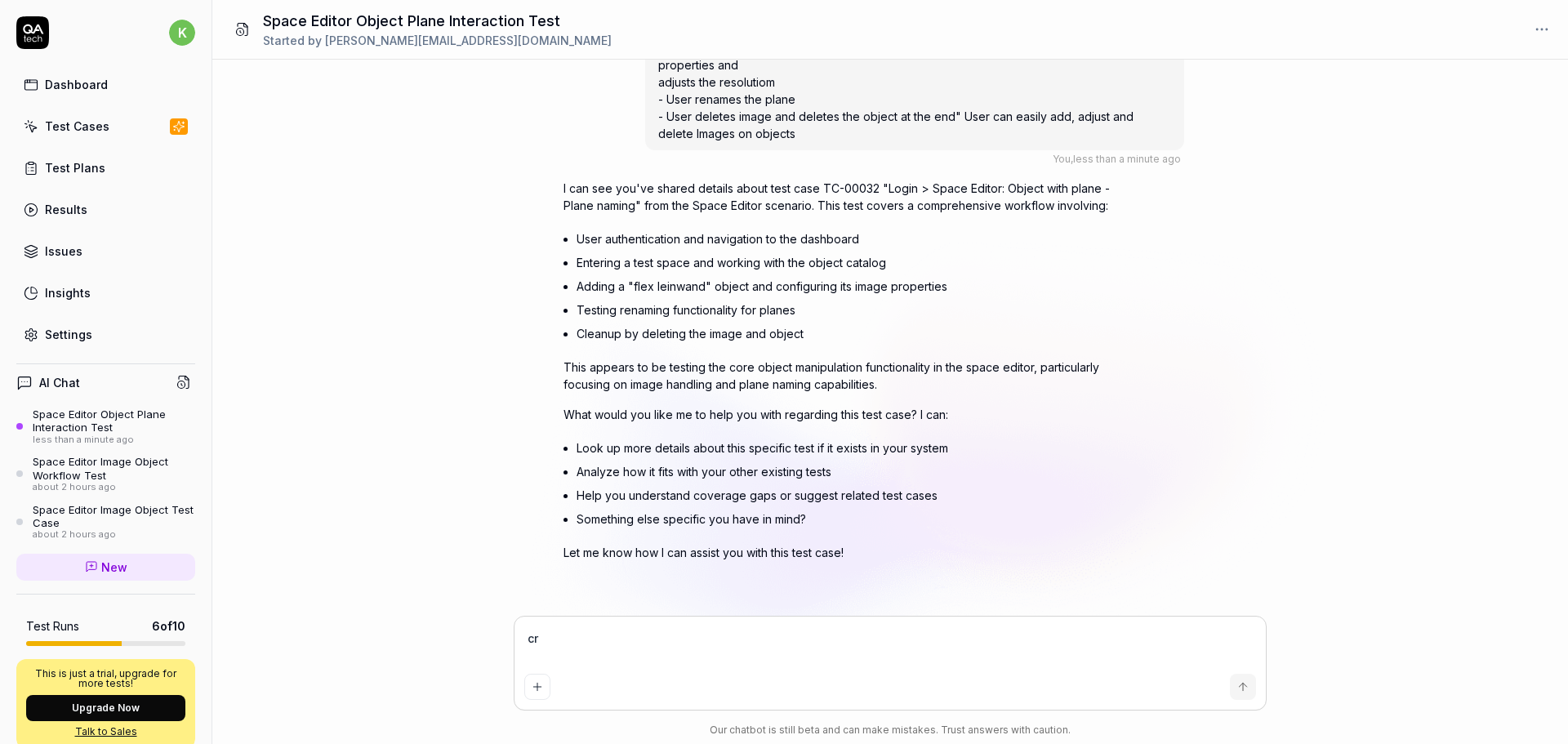
type textarea "cra"
type textarea "*"
type textarea "cr"
type textarea "*"
type textarea "cre"
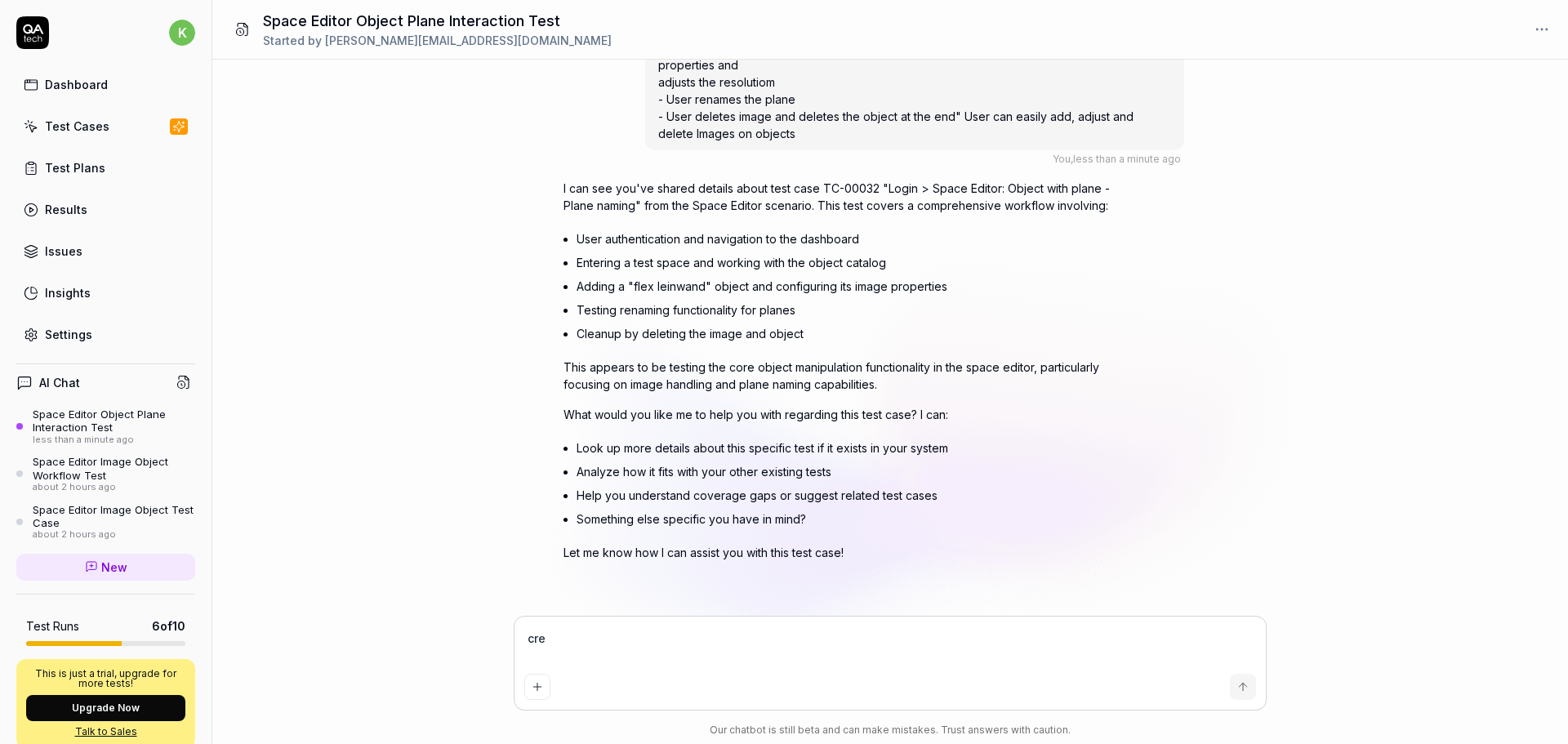
type textarea "*"
type textarea "crea"
type textarea "*"
type textarea "creat"
type textarea "*"
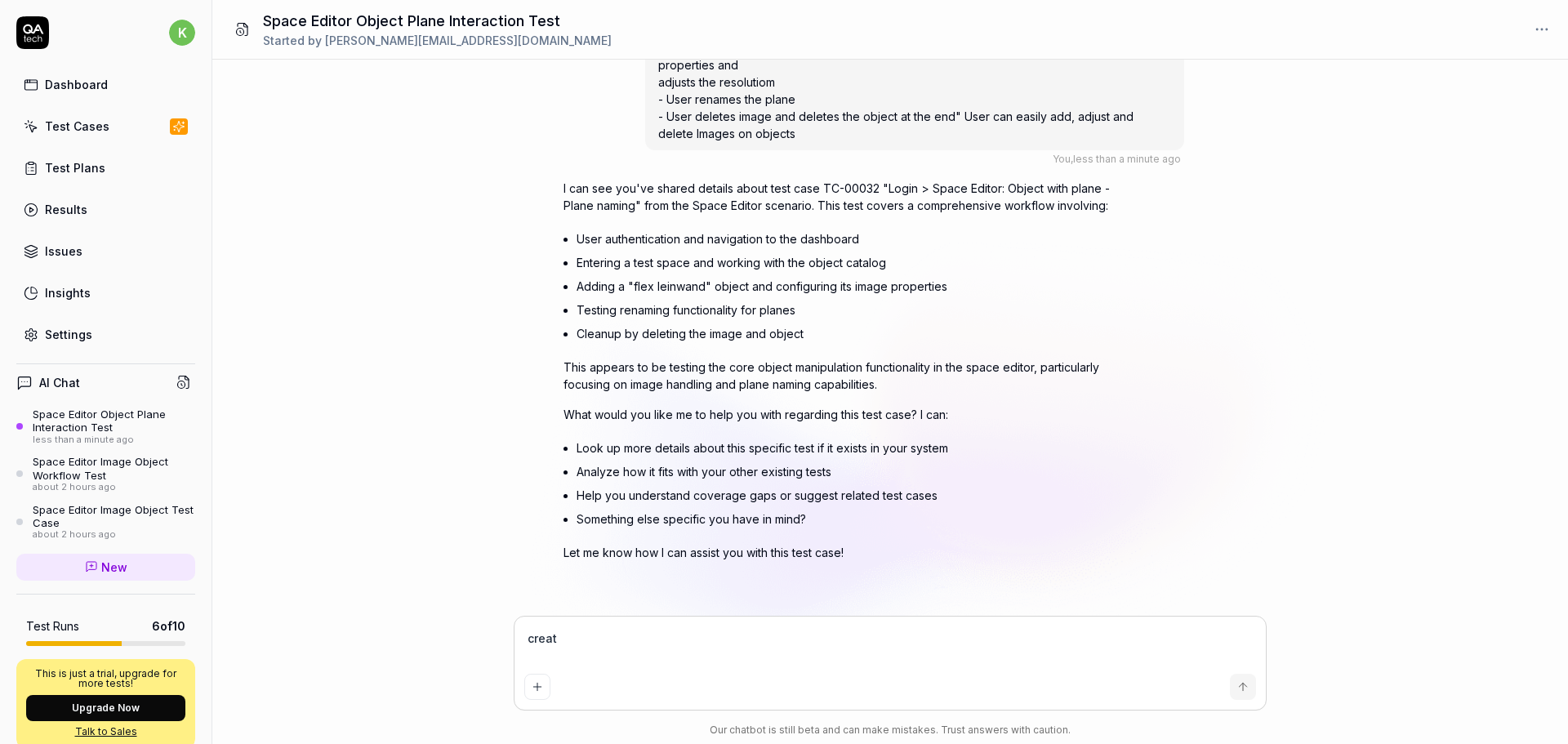
type textarea "create"
type textarea "*"
type textarea "create"
type textarea "*"
type textarea "create a"
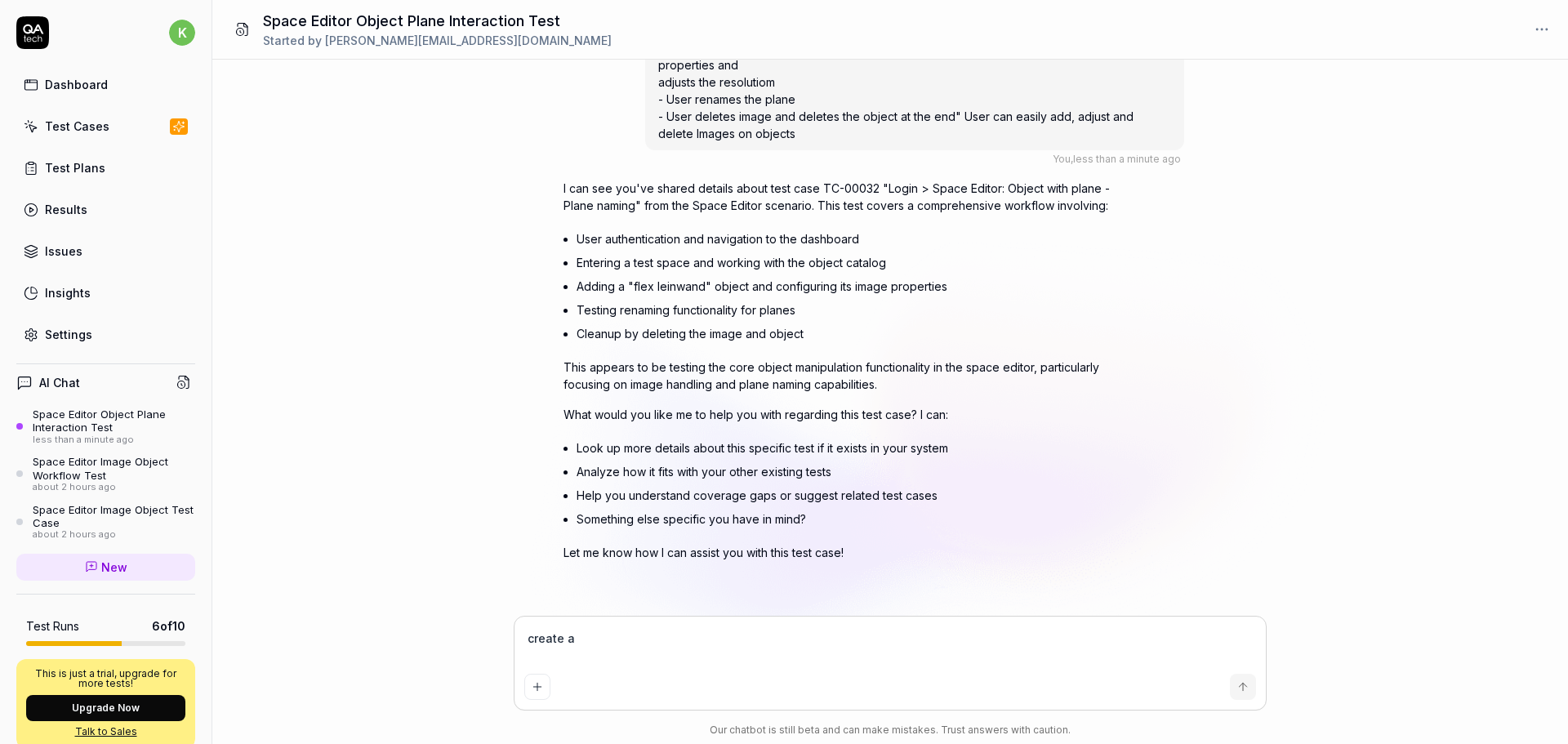
type textarea "*"
type textarea "create a"
type textarea "*"
type textarea "create a t"
type textarea "*"
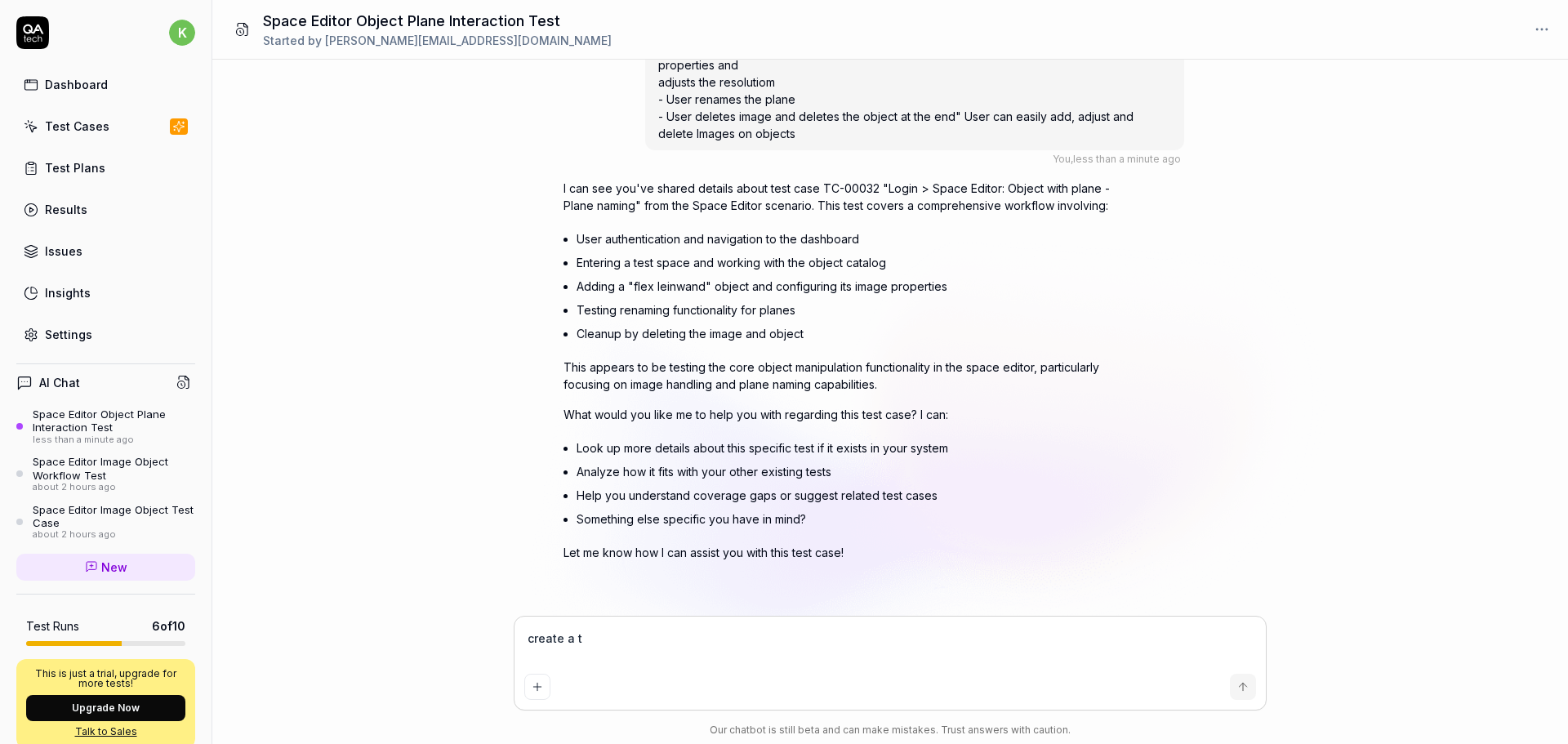
type textarea "create a te"
type textarea "*"
type textarea "create a tes"
type textarea "*"
type textarea "create a test"
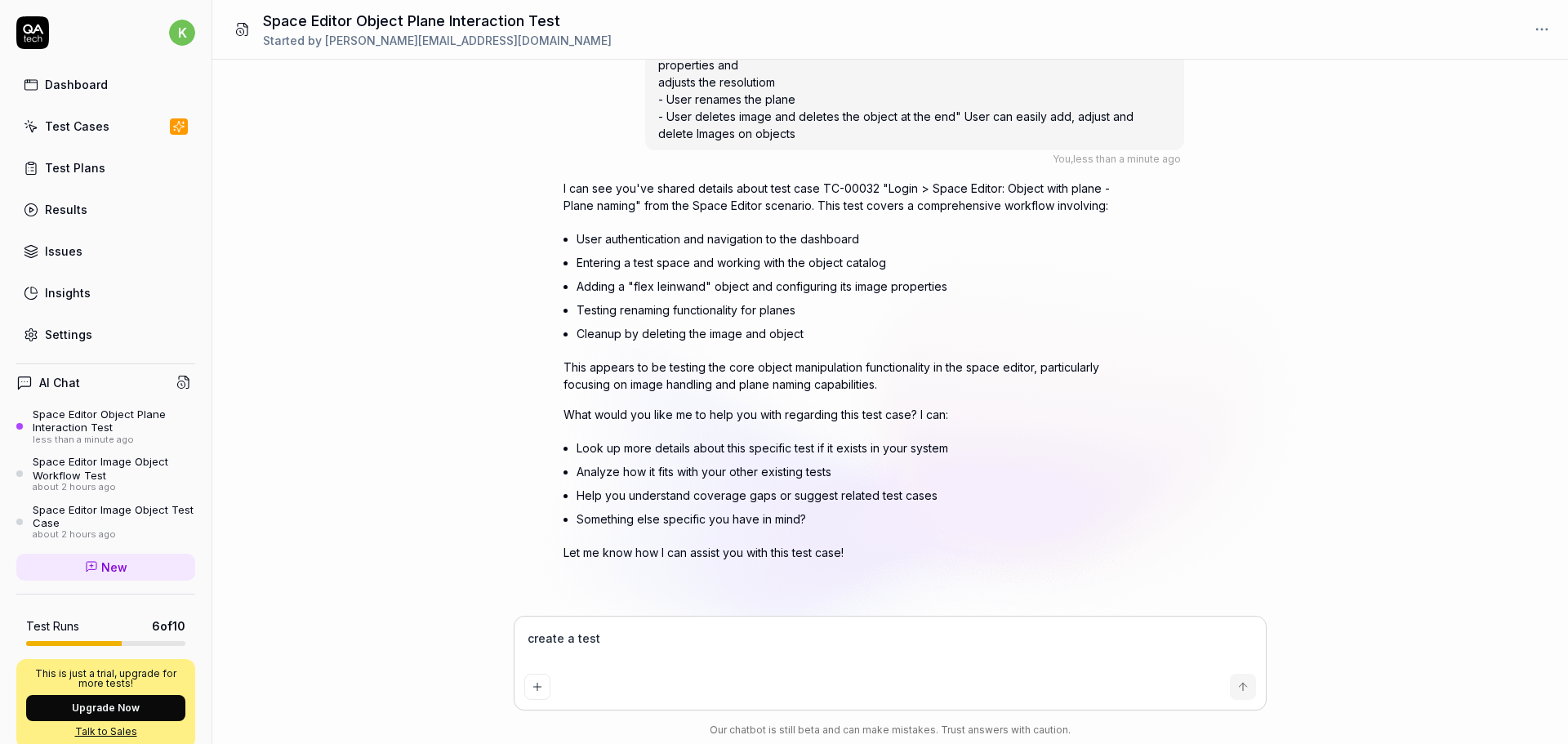
type textarea "*"
type textarea "create a test"
type textarea "*"
type textarea "create a test c"
type textarea "*"
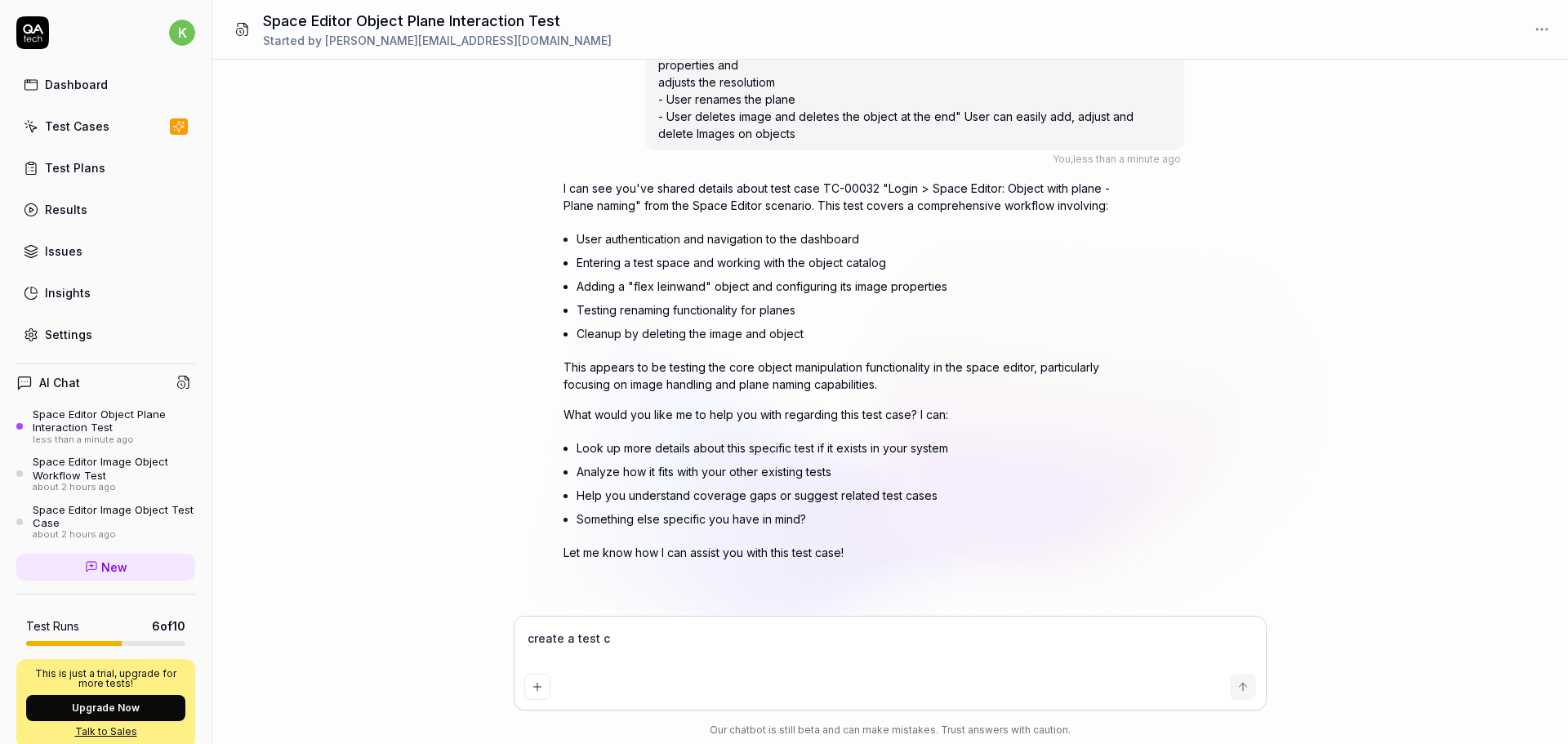
type textarea "create a test ca"
type textarea "*"
type textarea "create a test cas"
type textarea "*"
type textarea "create a test case"
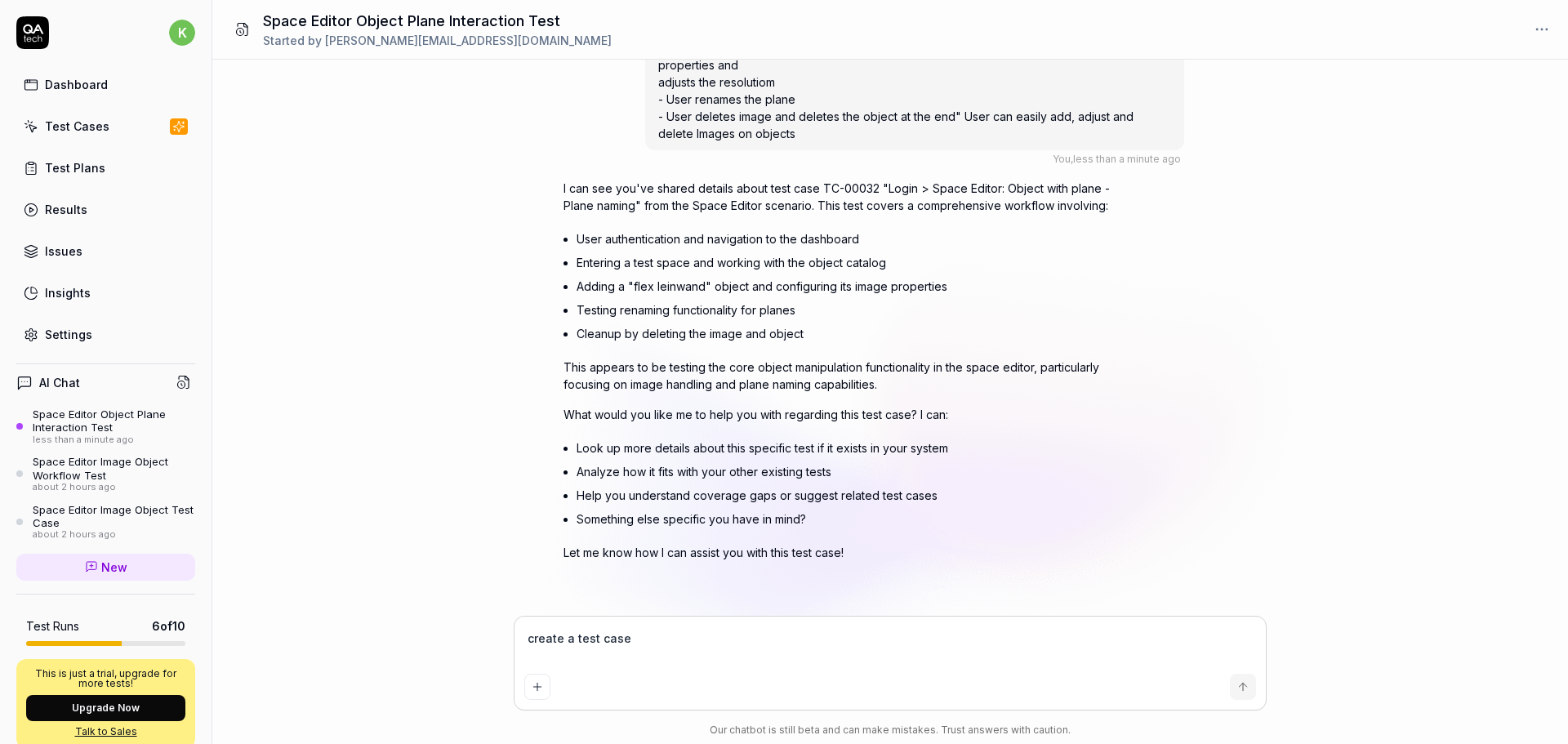
type textarea "*"
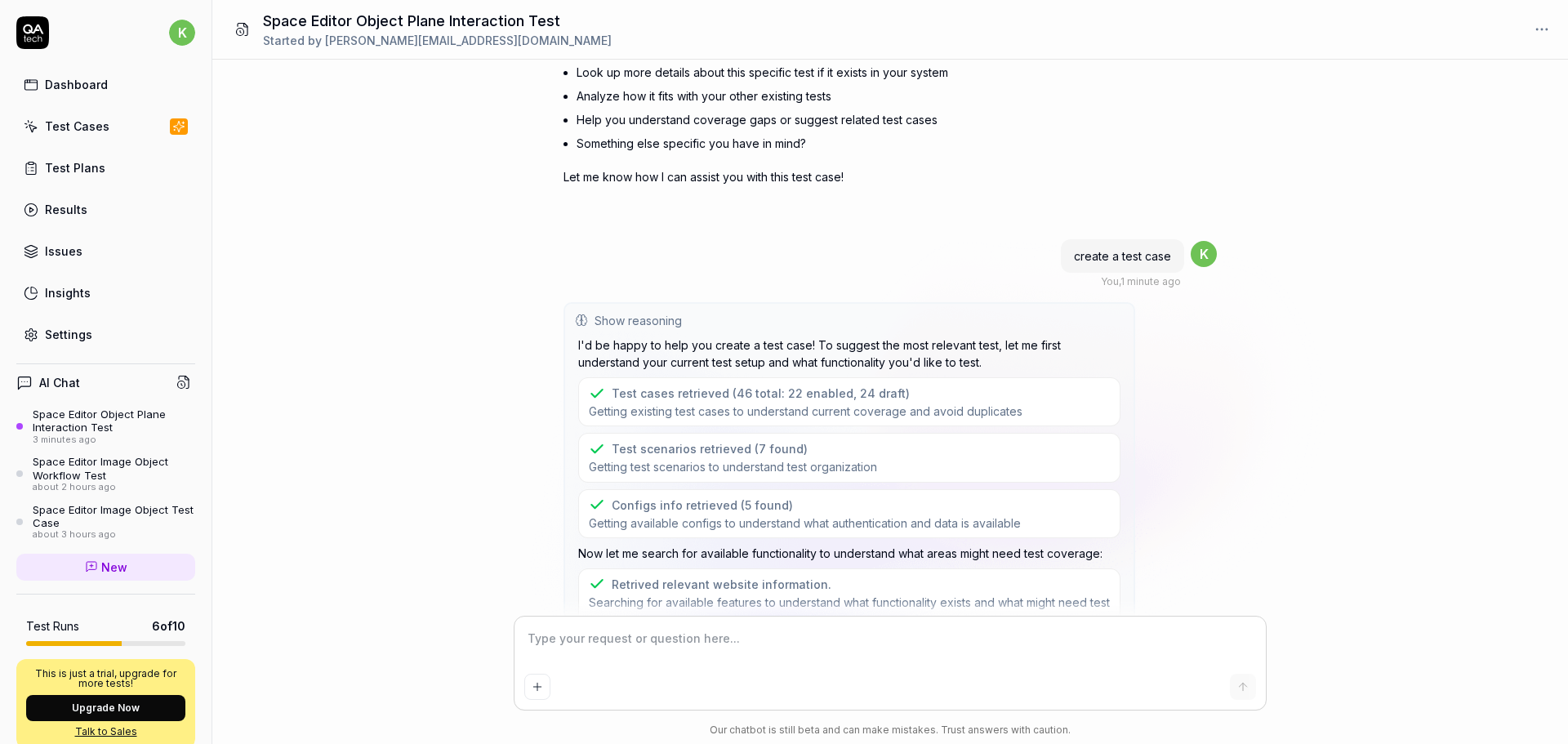
scroll to position [473, 0]
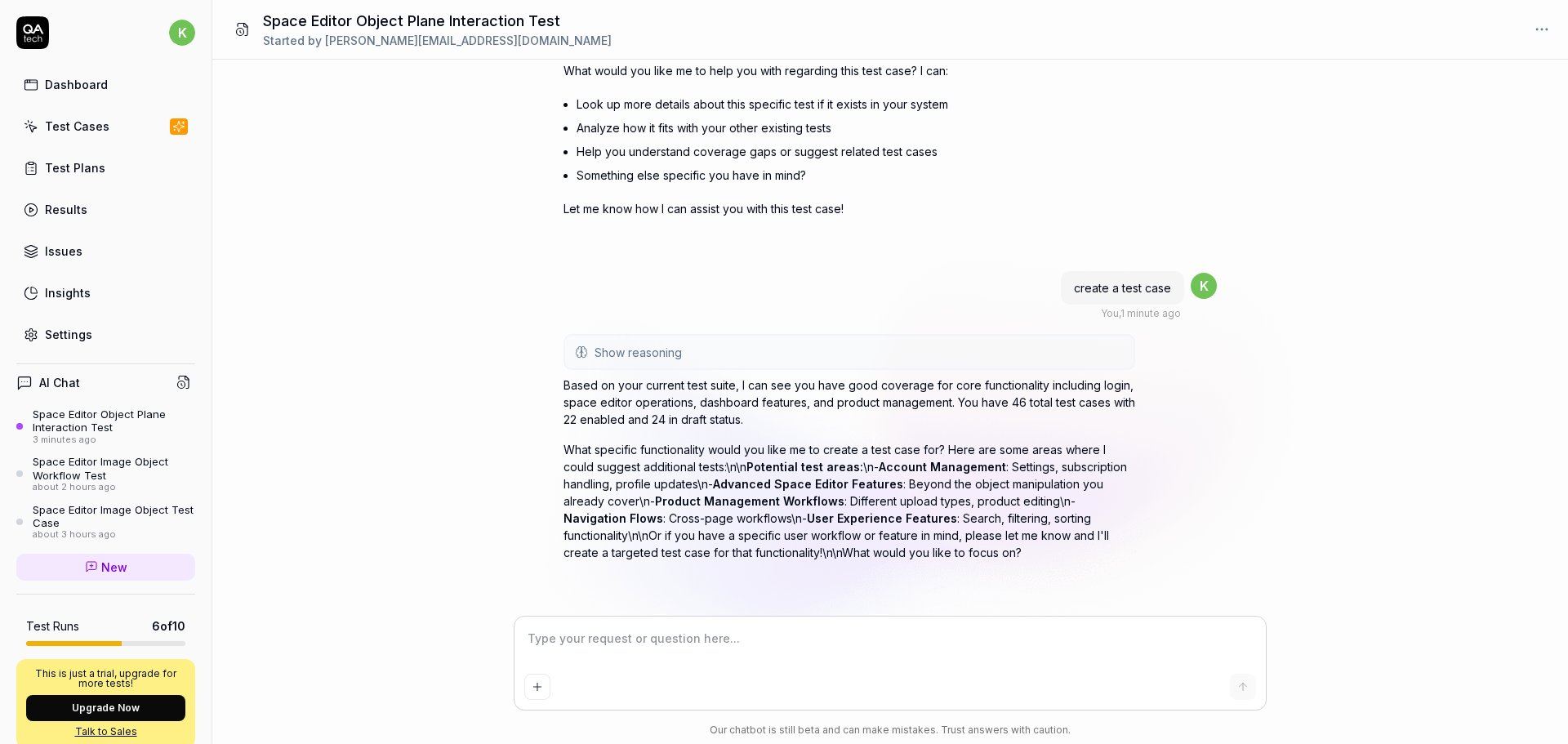
click at [547, 632] on textarea at bounding box center [890, 646] width 732 height 41
paste textarea "User can easily add, adjust and delete Images on objects"
type textarea "*"
type textarea "User can easily add, adjust and delete Images on objects"
type textarea "*"
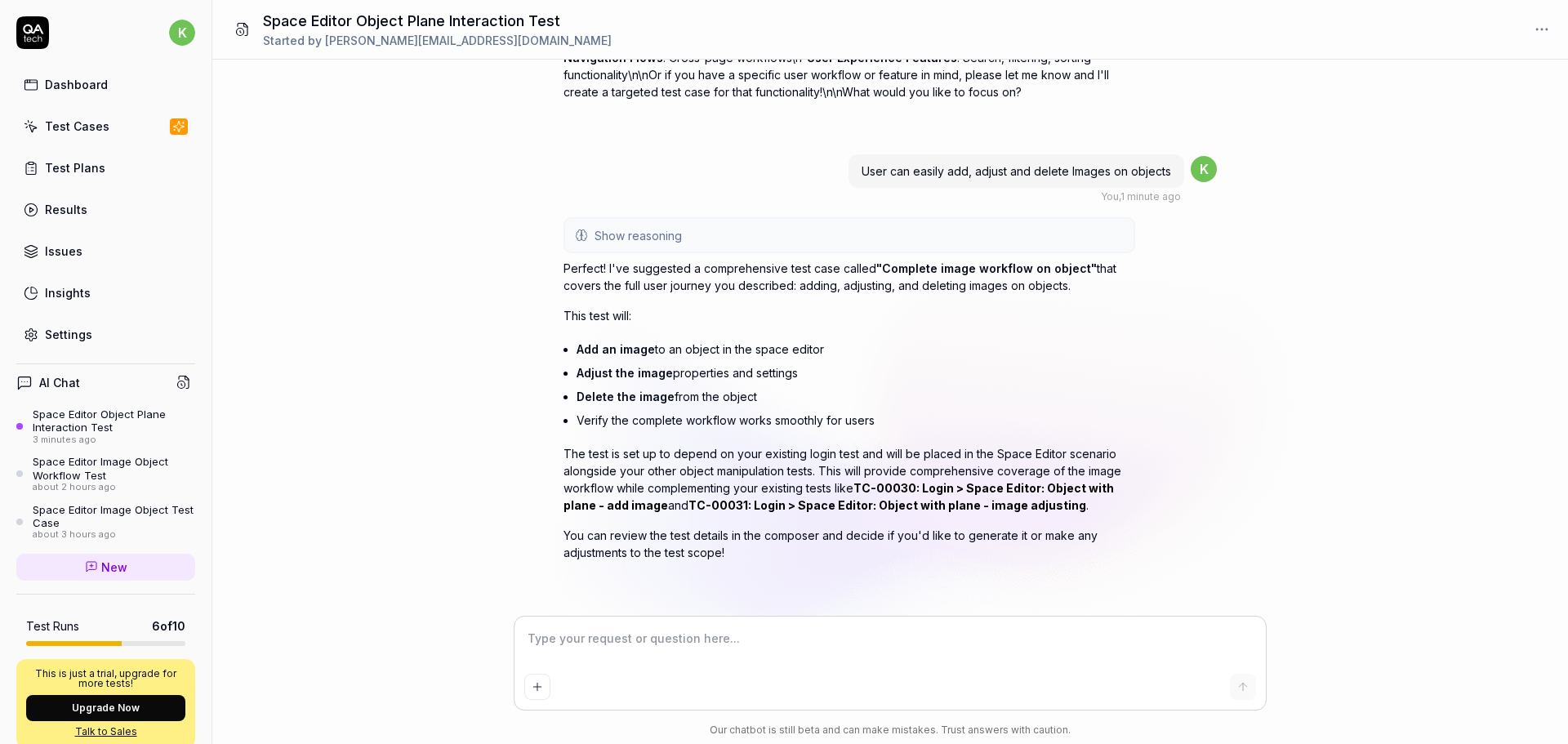
scroll to position [1025, 0]
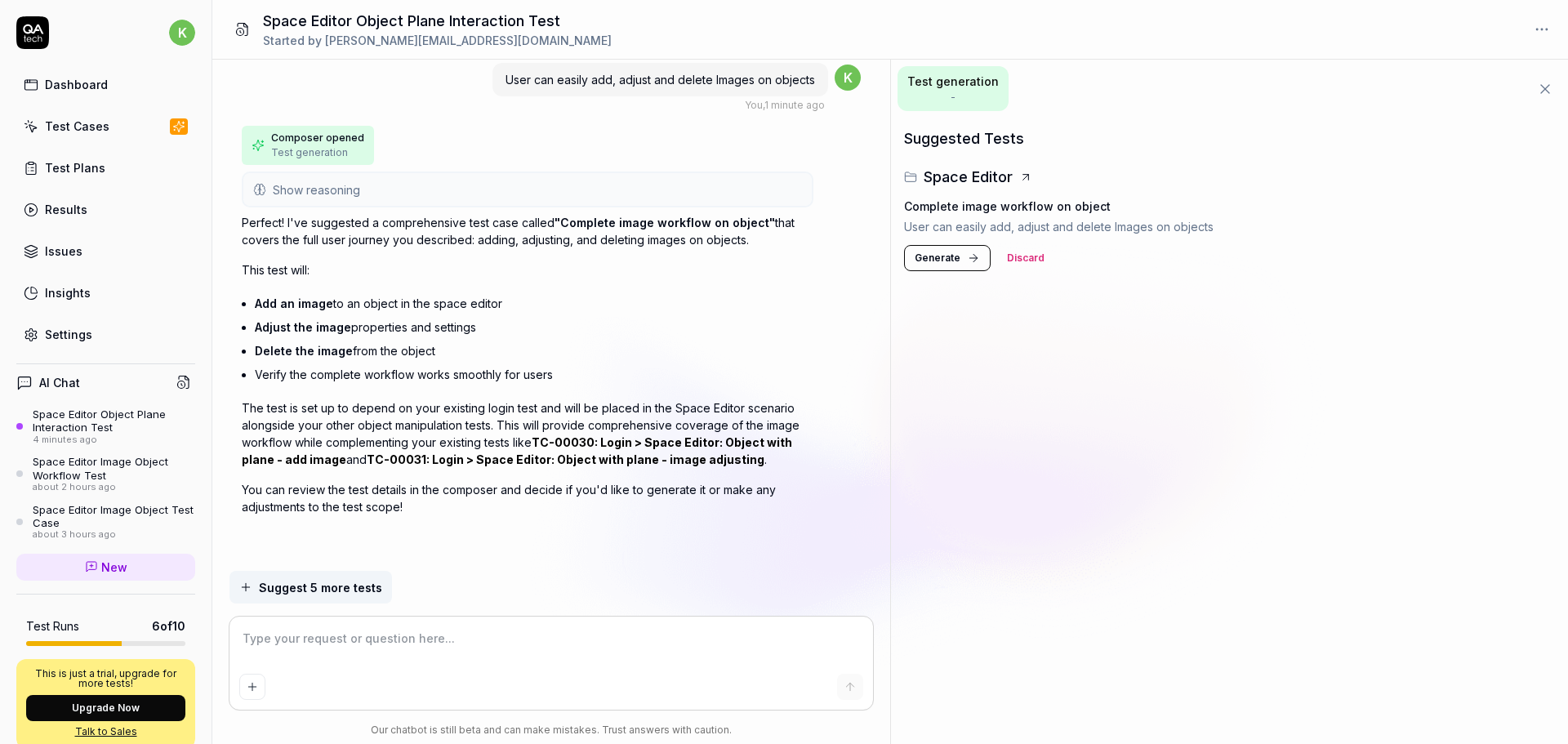
click at [965, 249] on button "Generate" at bounding box center [947, 258] width 87 height 26
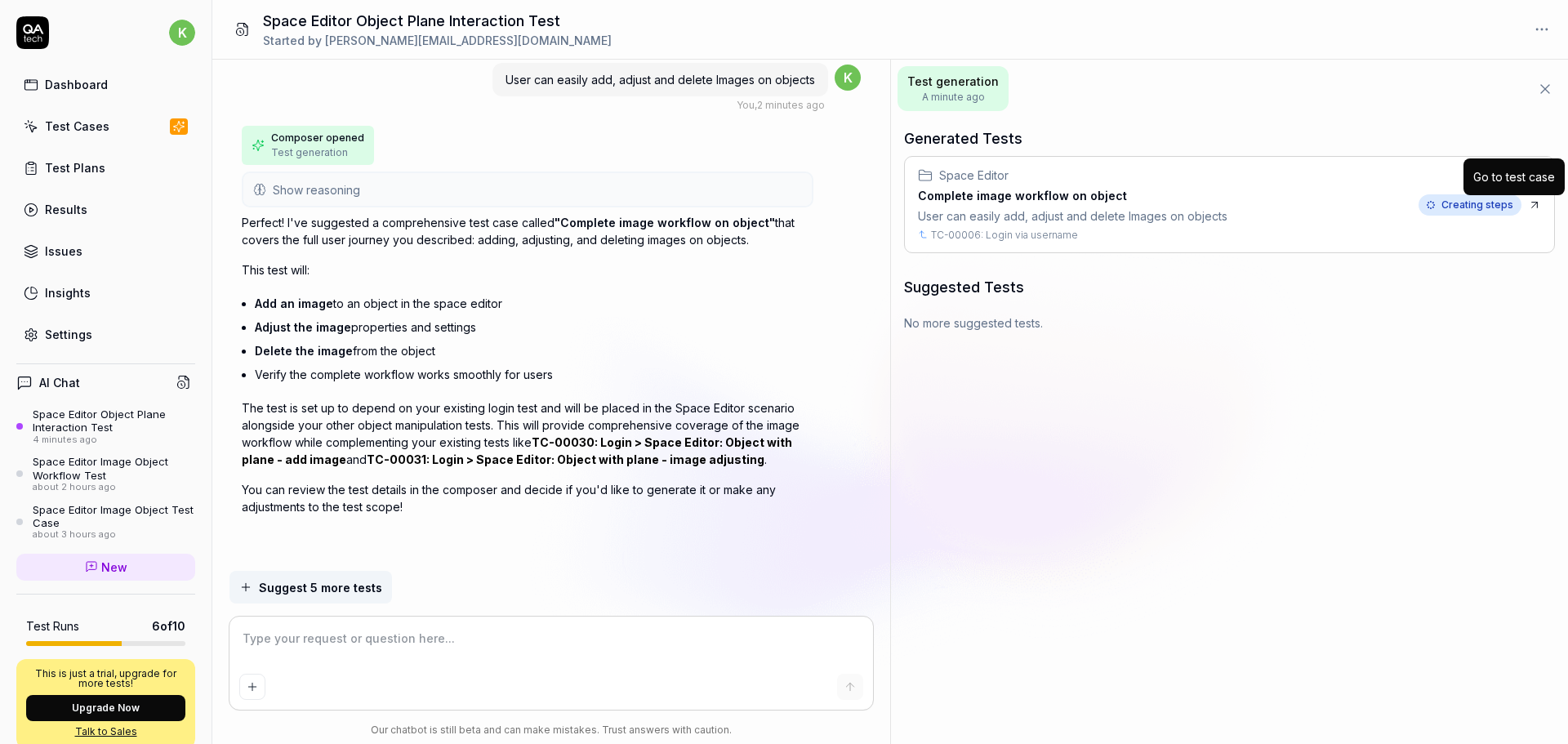
click at [1535, 206] on icon at bounding box center [1535, 205] width 13 height 13
type textarea "*"
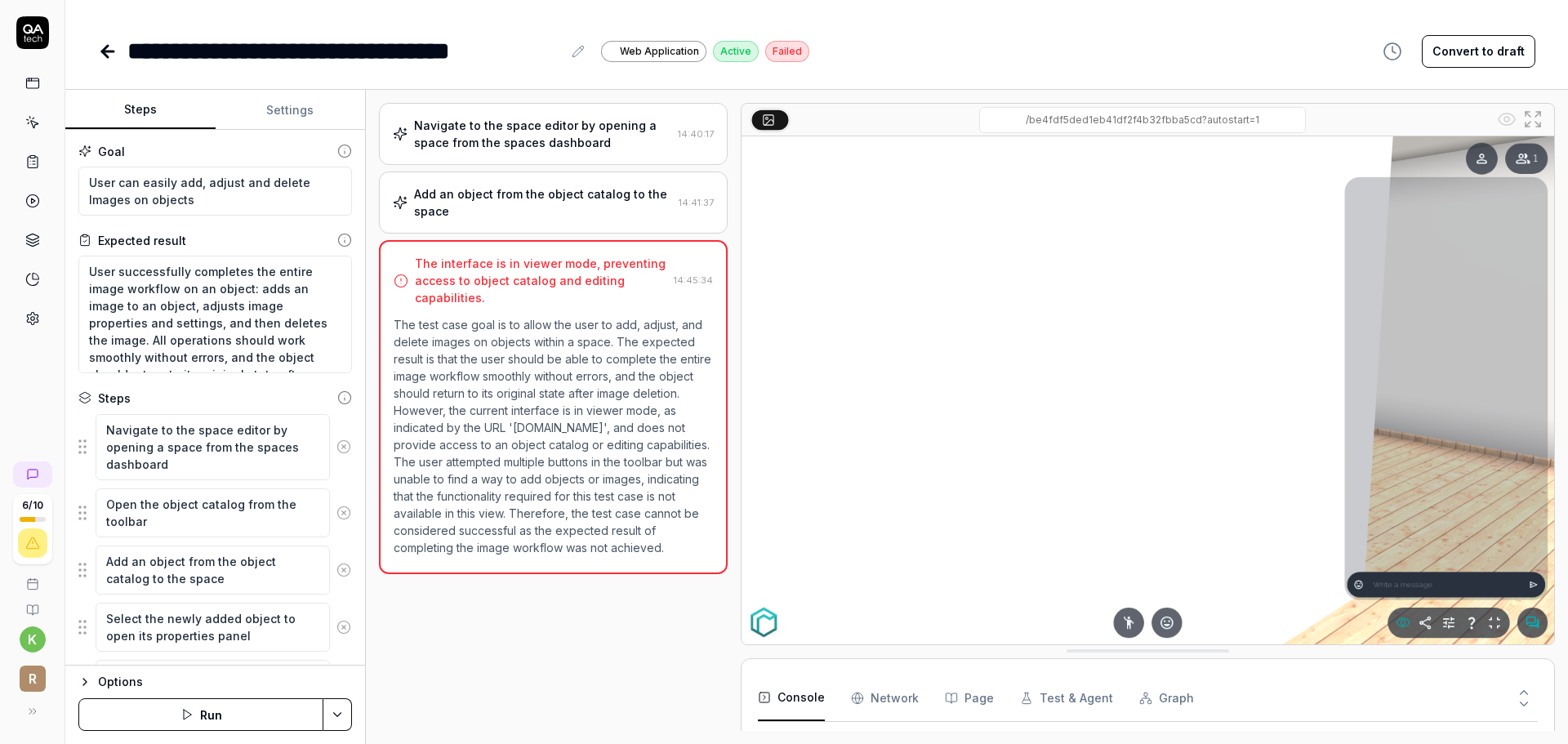
type textarea "*"
